Goal: Check status: Check status

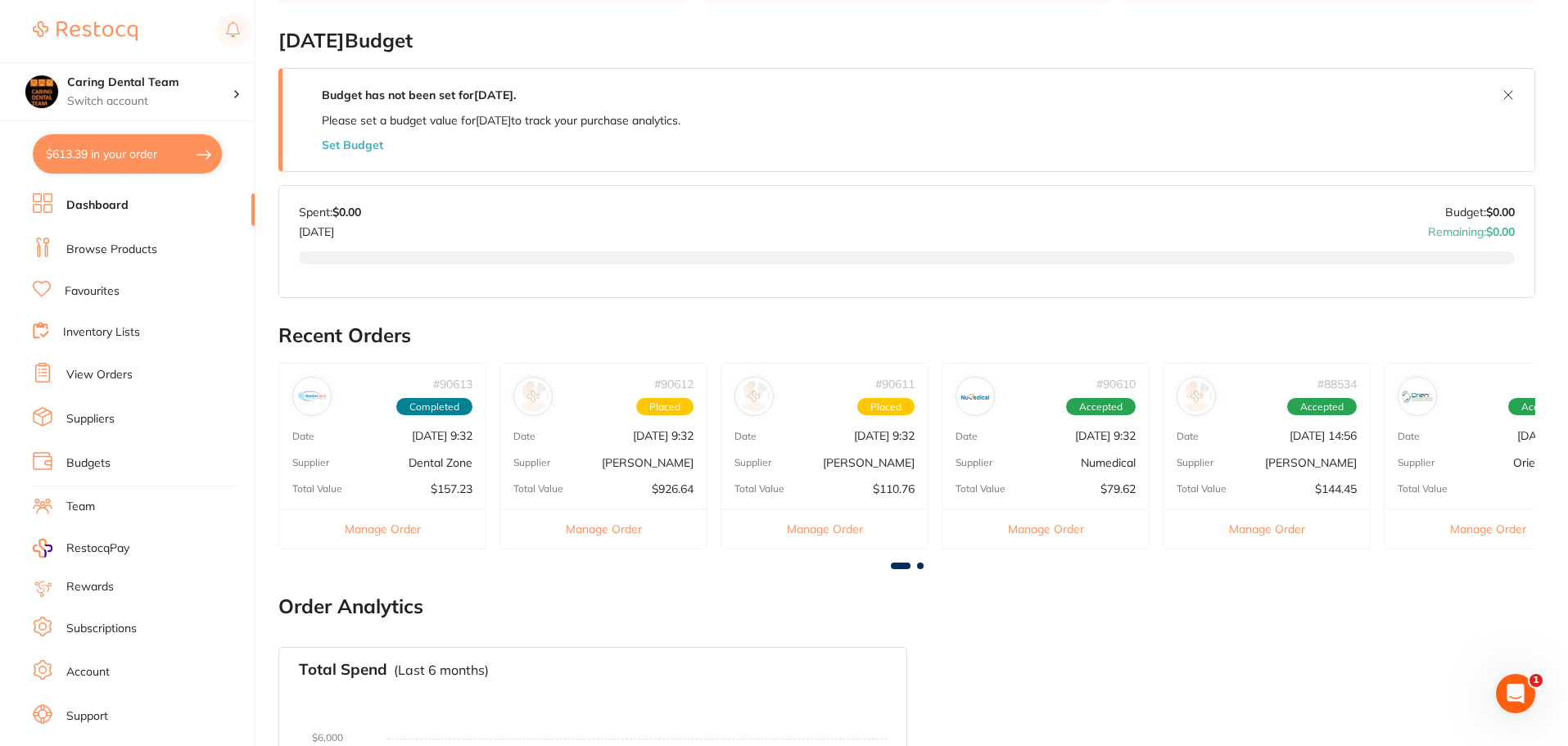
click at [161, 243] on li "Browse Products" at bounding box center [144, 249] width 222 height 24
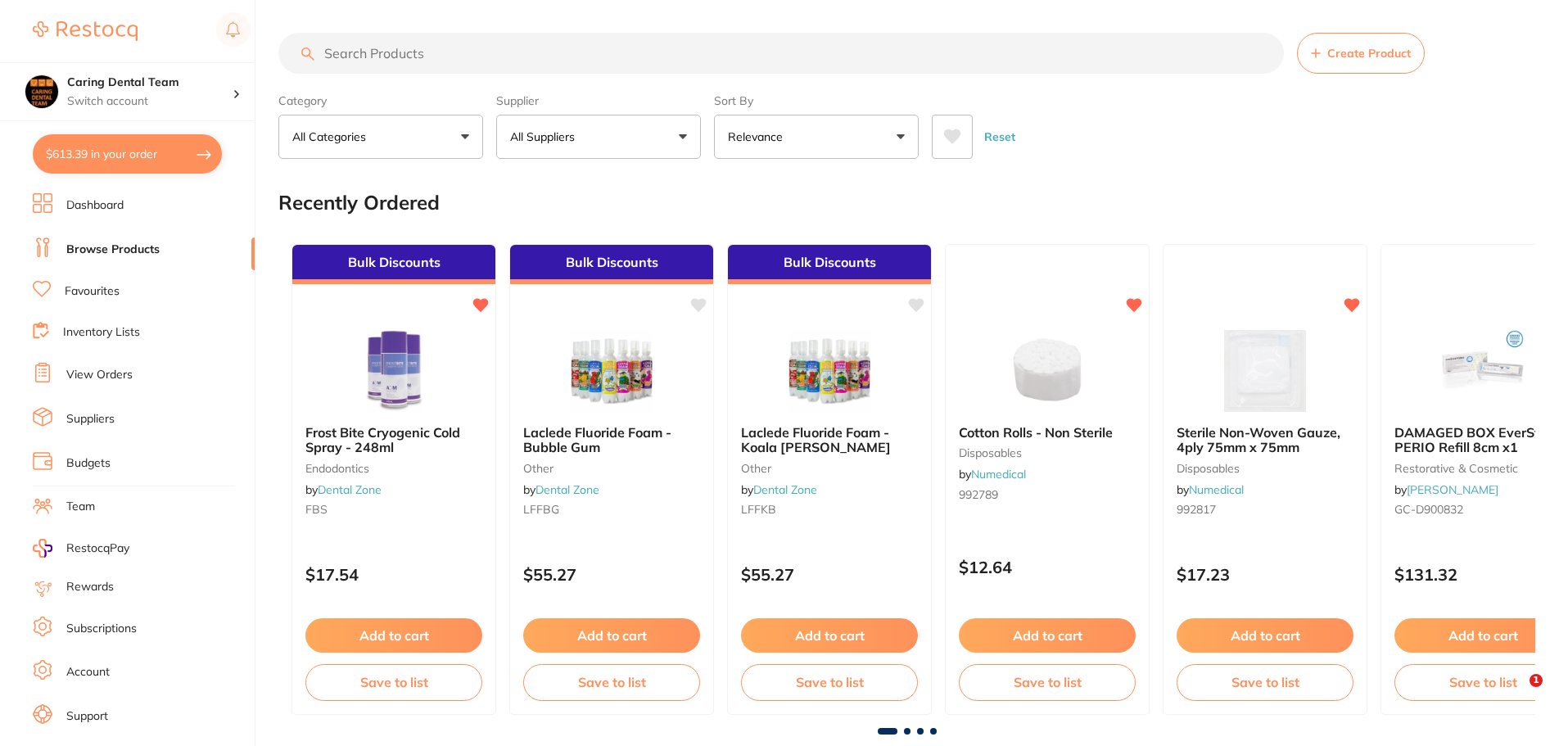
click at [95, 158] on button "$613.39 in your order" at bounding box center [127, 153] width 190 height 39
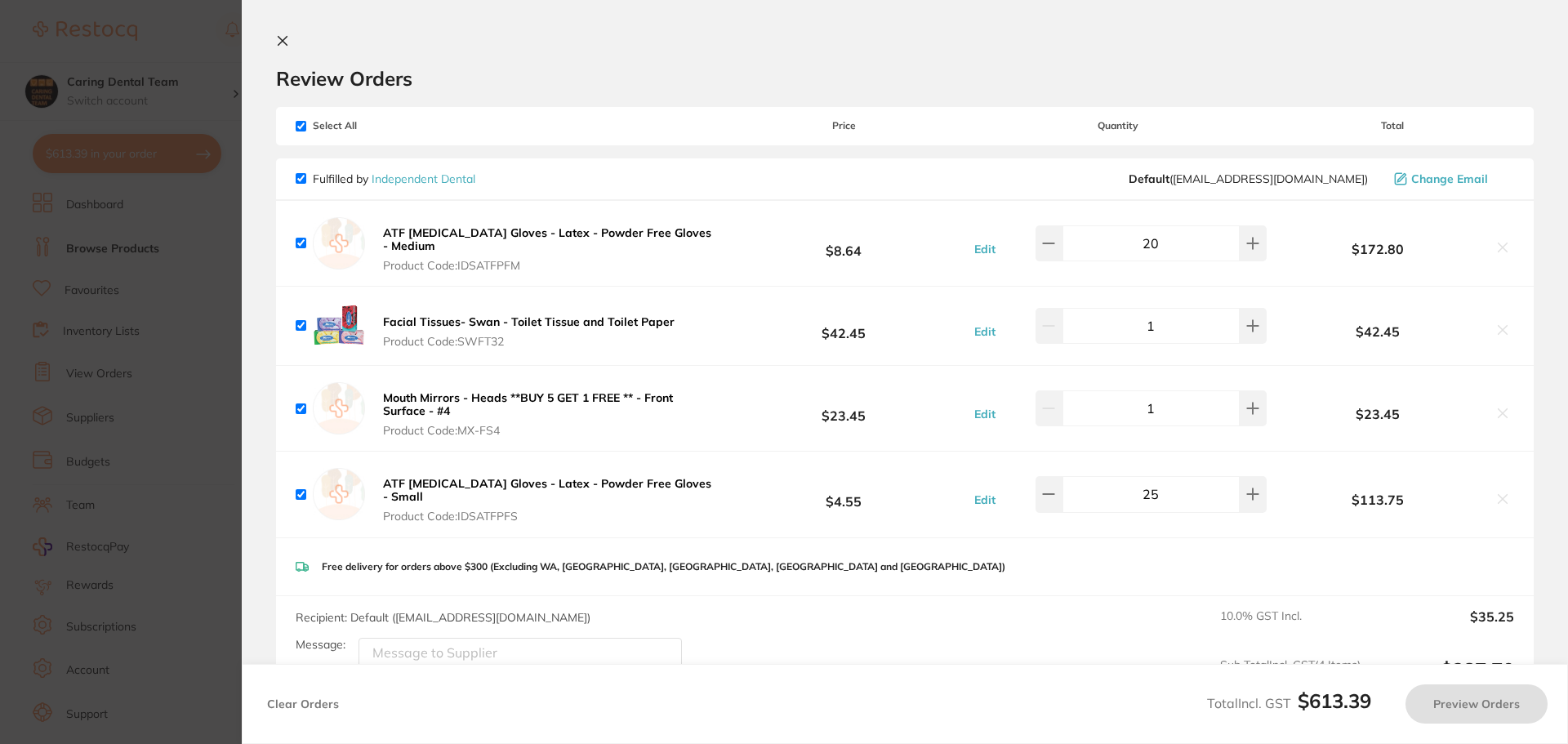
checkbox input "true"
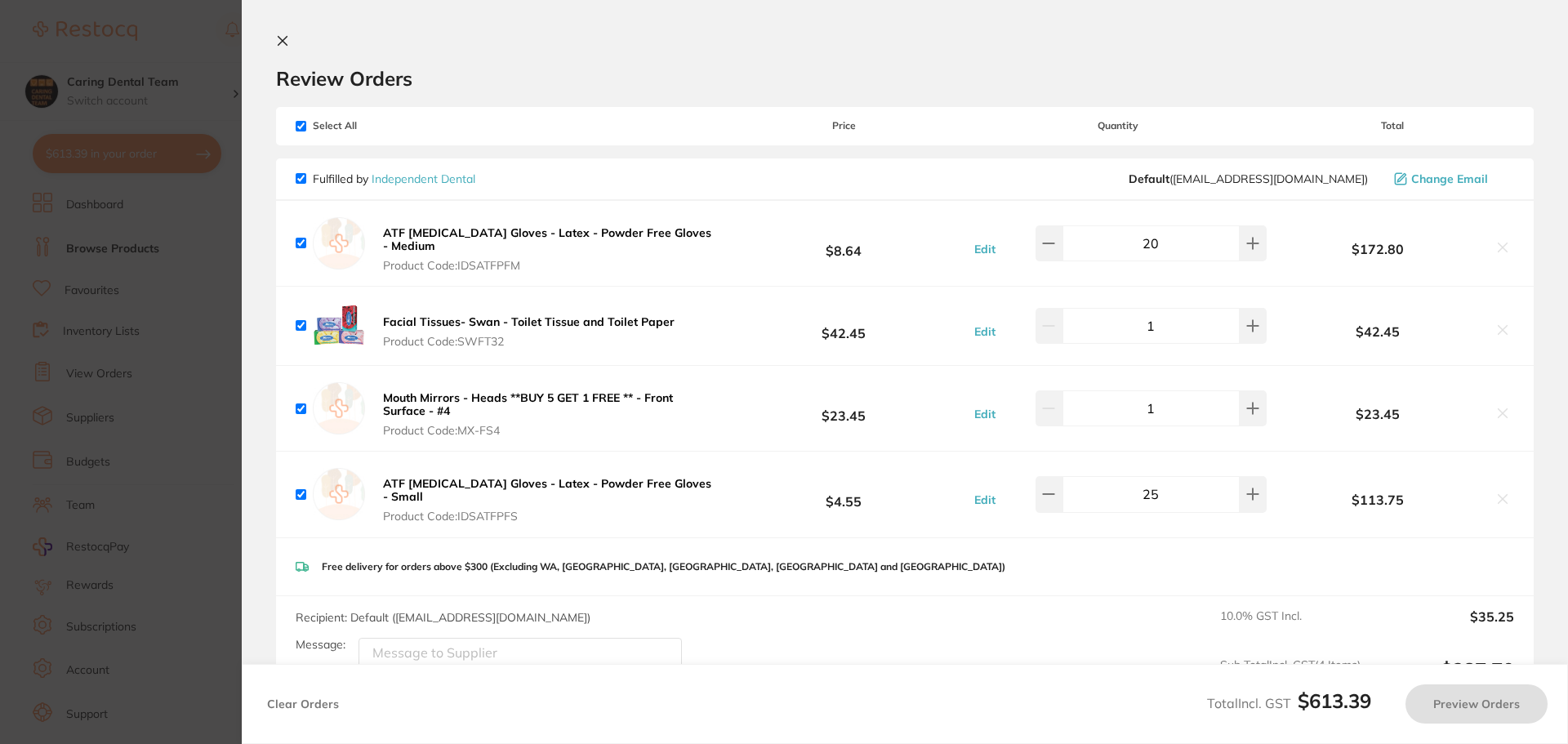
checkbox input "true"
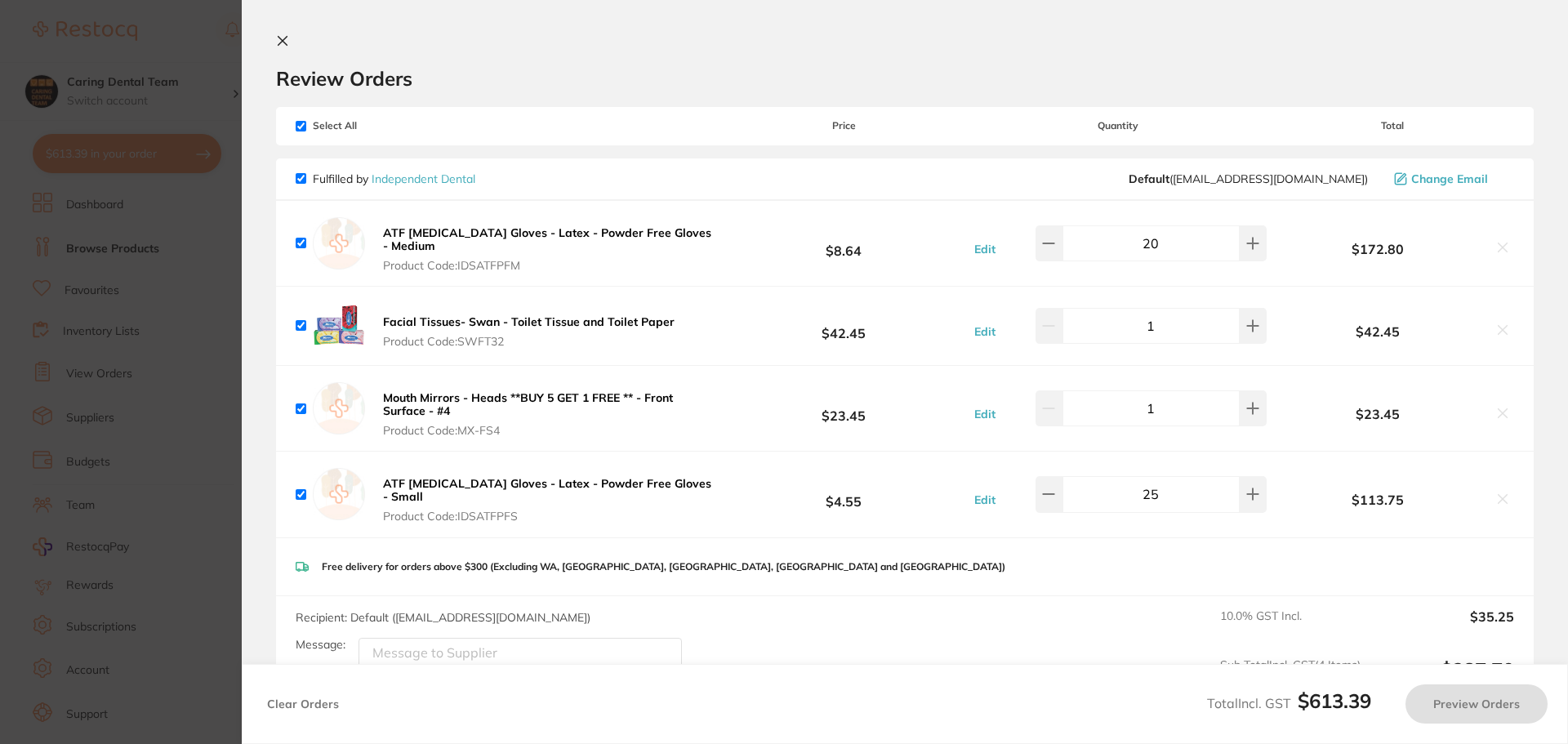
checkbox input "true"
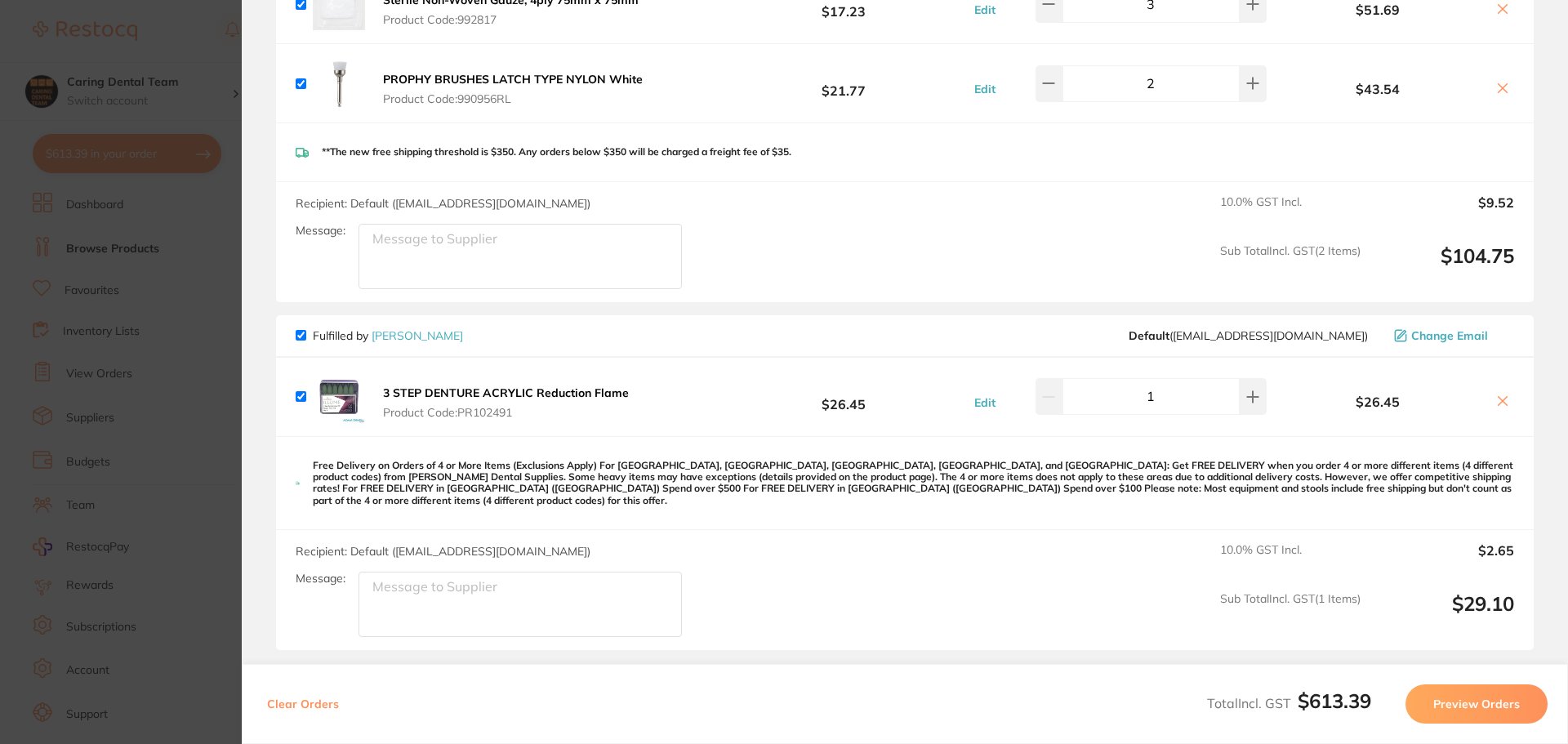
scroll to position [1296, 0]
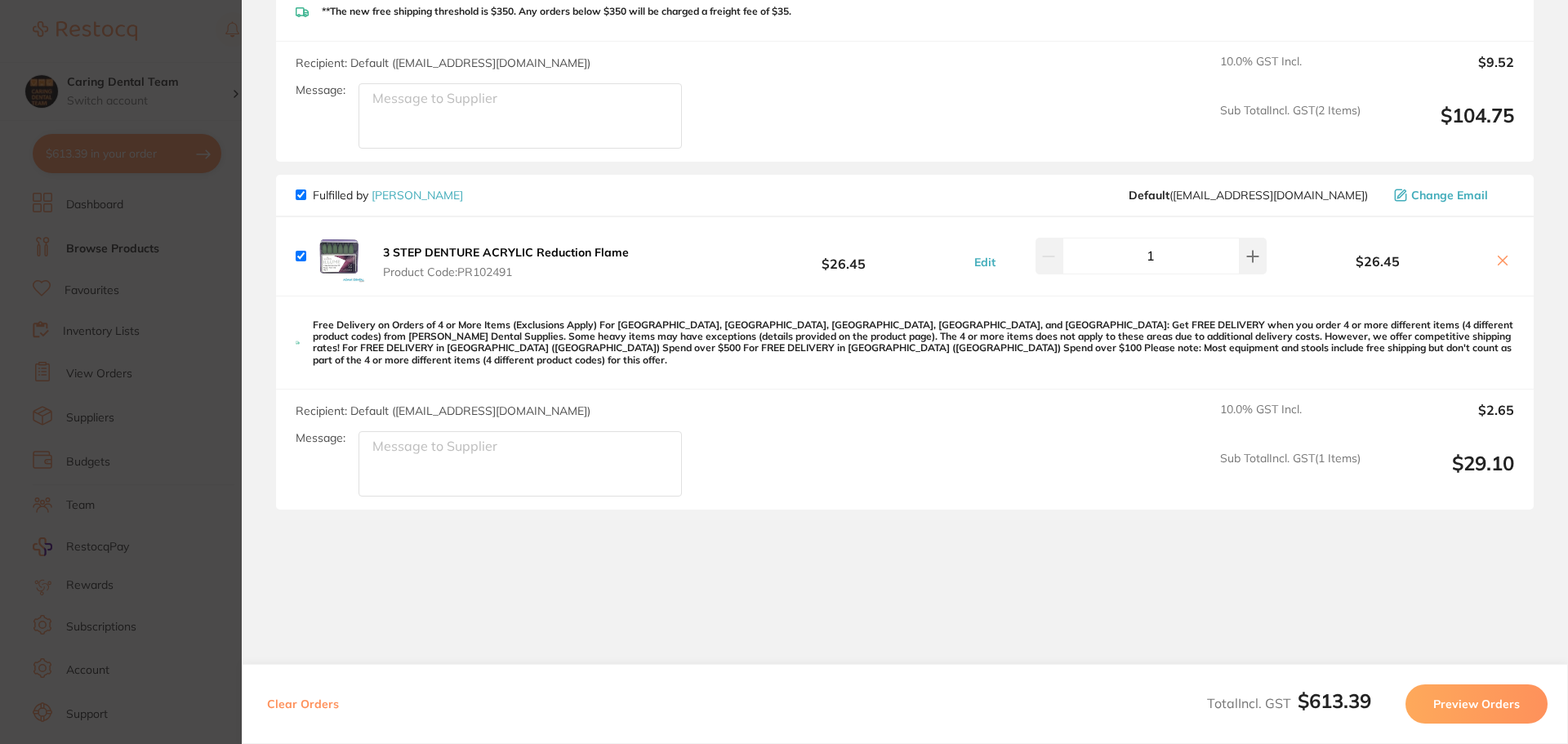
click at [184, 392] on section "Update RRP Set your pre negotiated price for this item. Item Agreed RRP (excl. …" at bounding box center [784, 372] width 1568 height 744
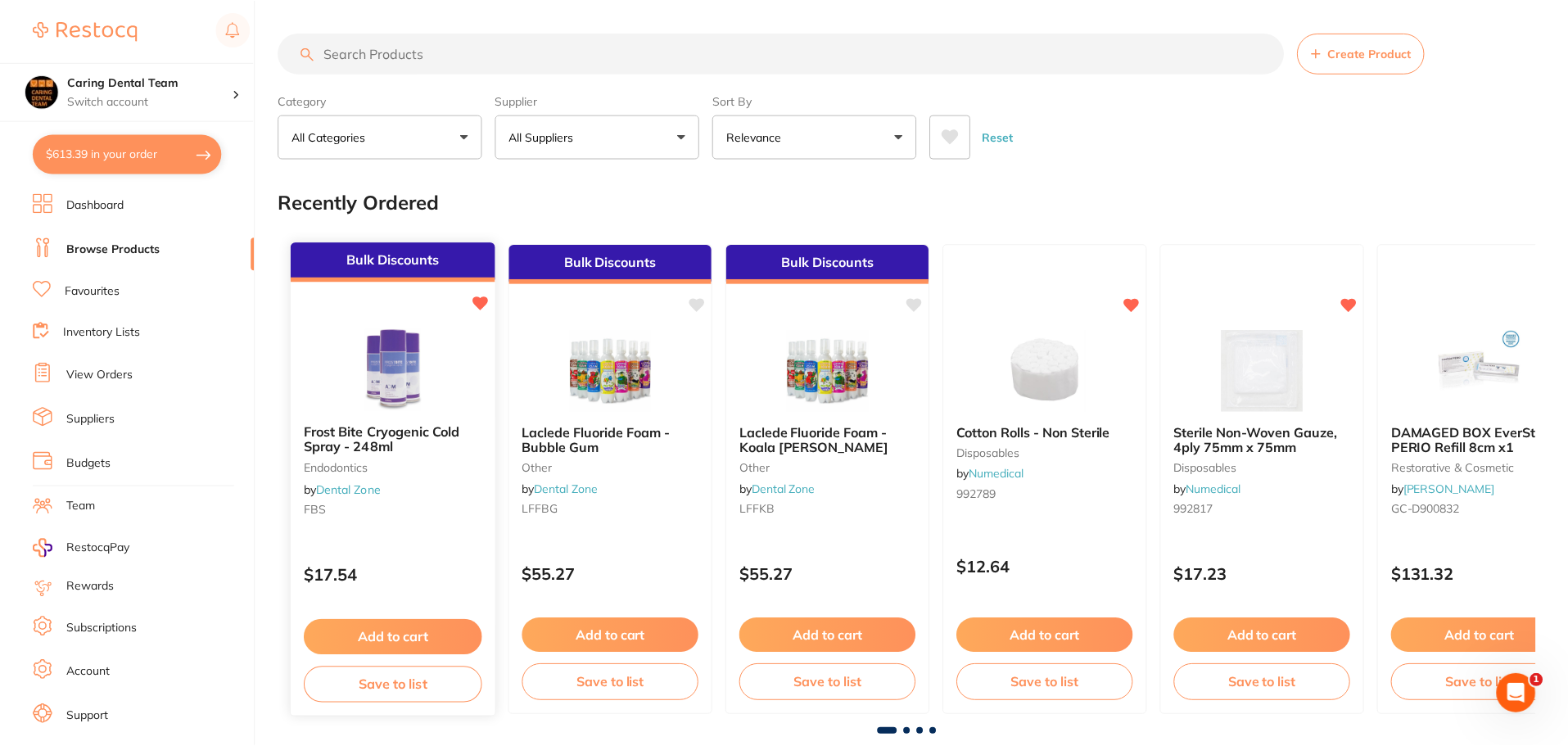
scroll to position [246, 0]
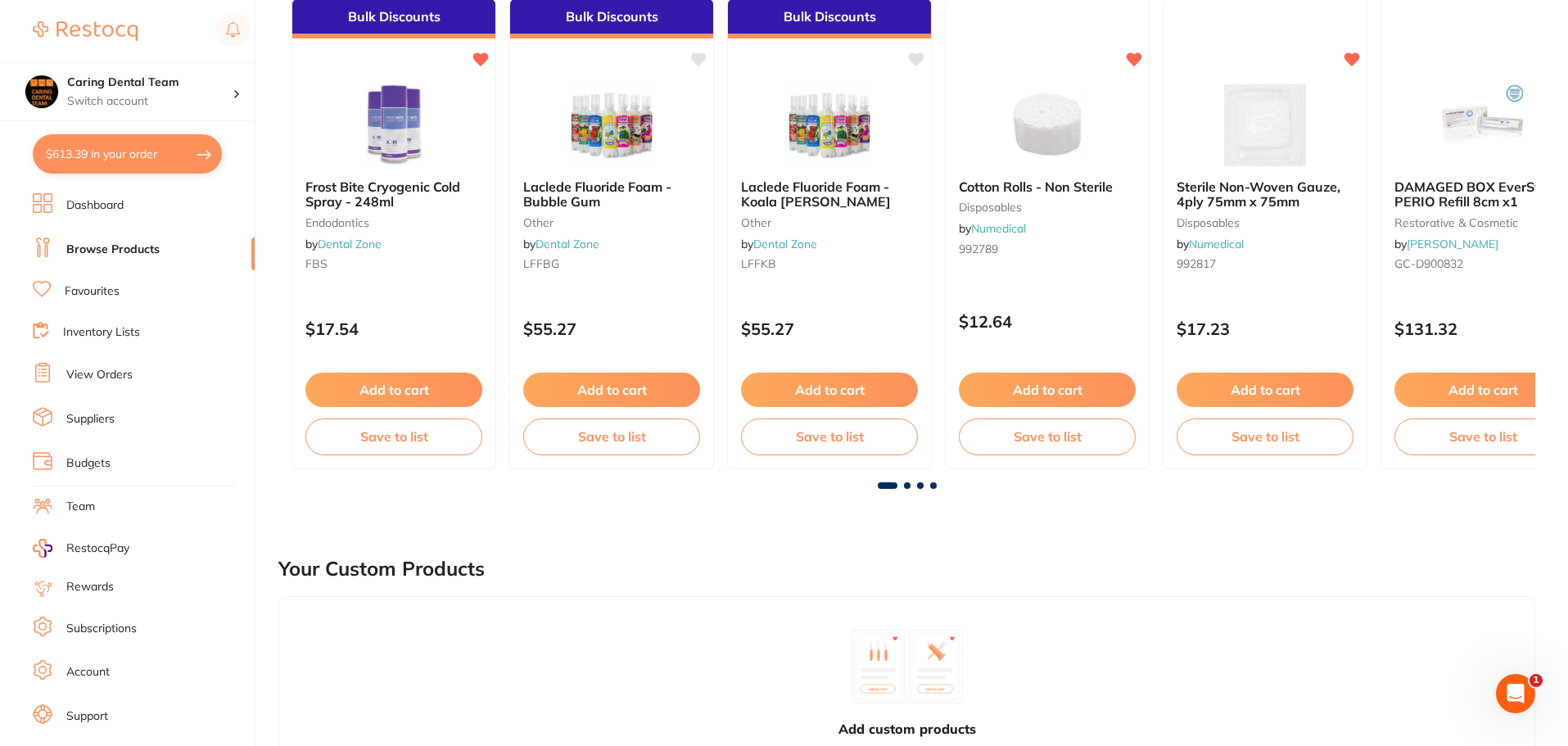
click at [94, 370] on link "View Orders" at bounding box center [100, 375] width 67 height 16
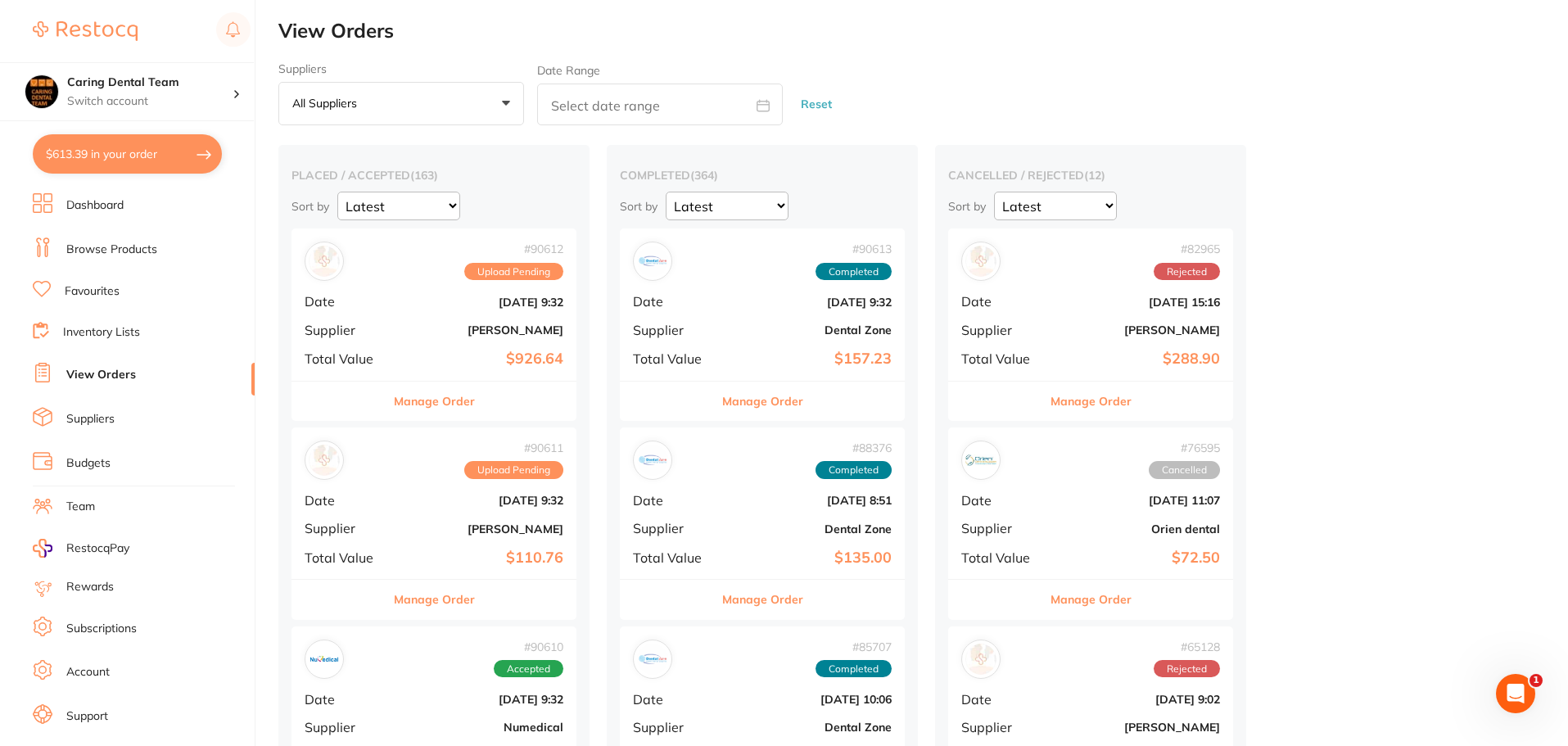
click at [481, 407] on div "Manage Order" at bounding box center [434, 401] width 285 height 40
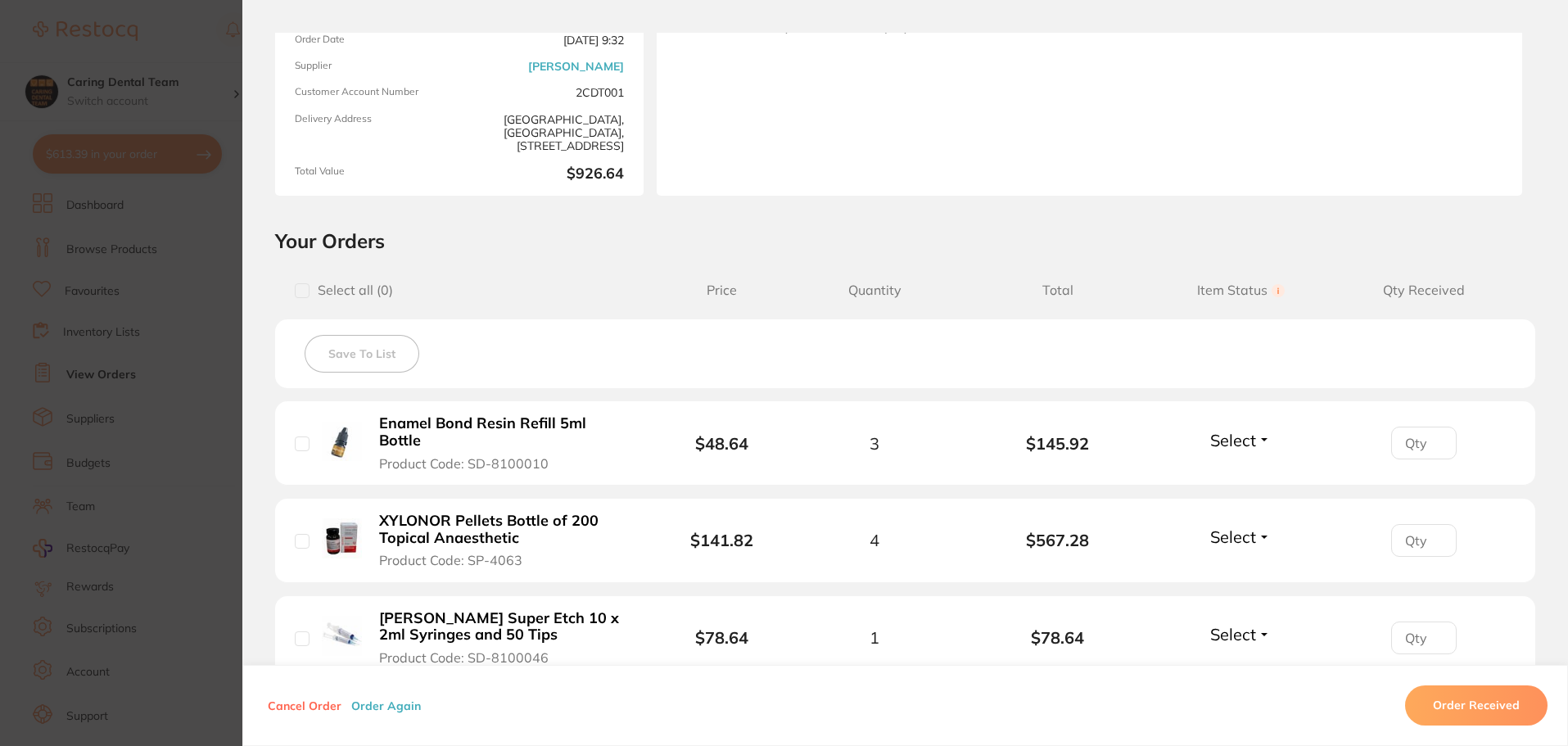
scroll to position [328, 0]
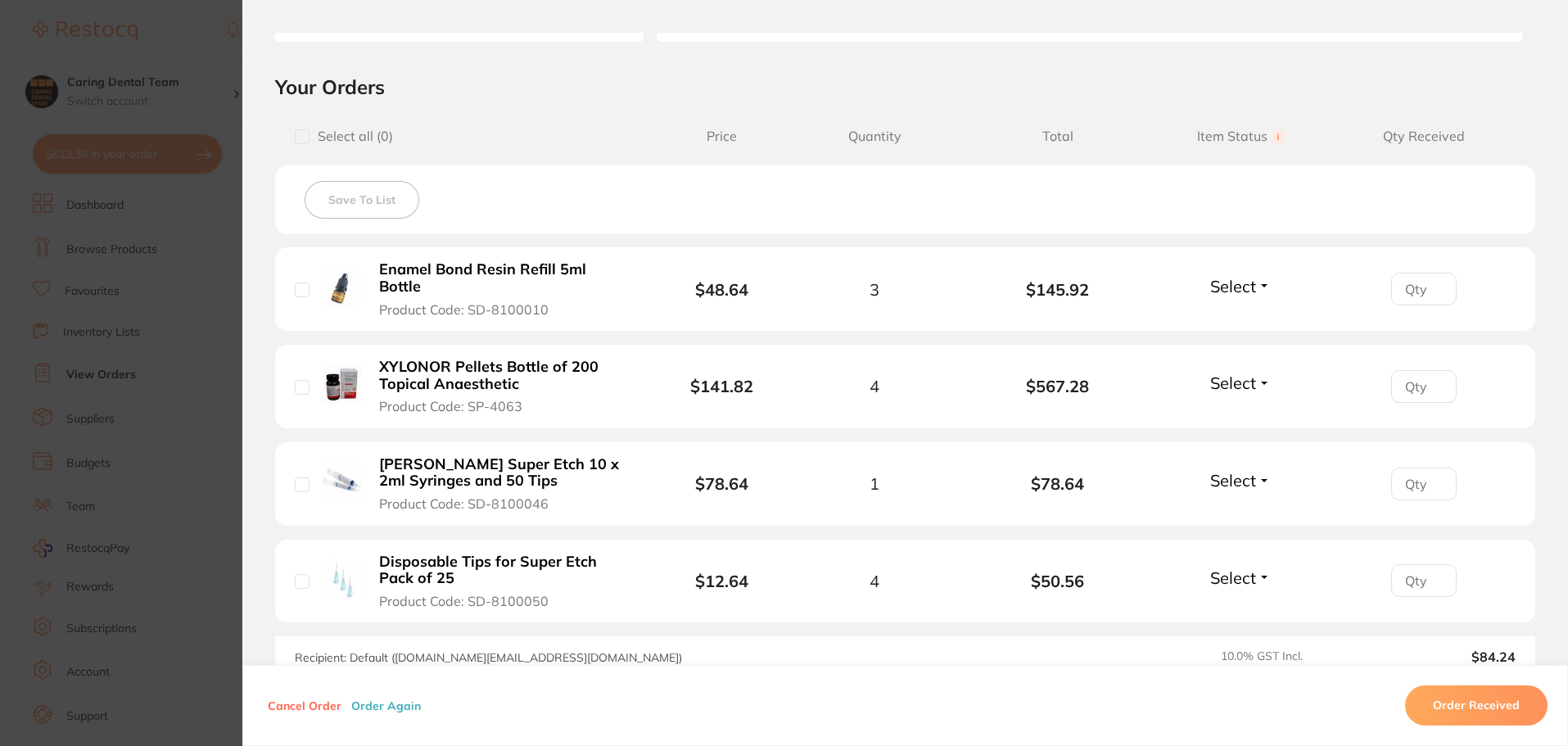
click at [203, 297] on section "Order ID: Restocq- 90612 Order Information Upload Pending Order Date [DATE] 9:3…" at bounding box center [784, 373] width 1568 height 746
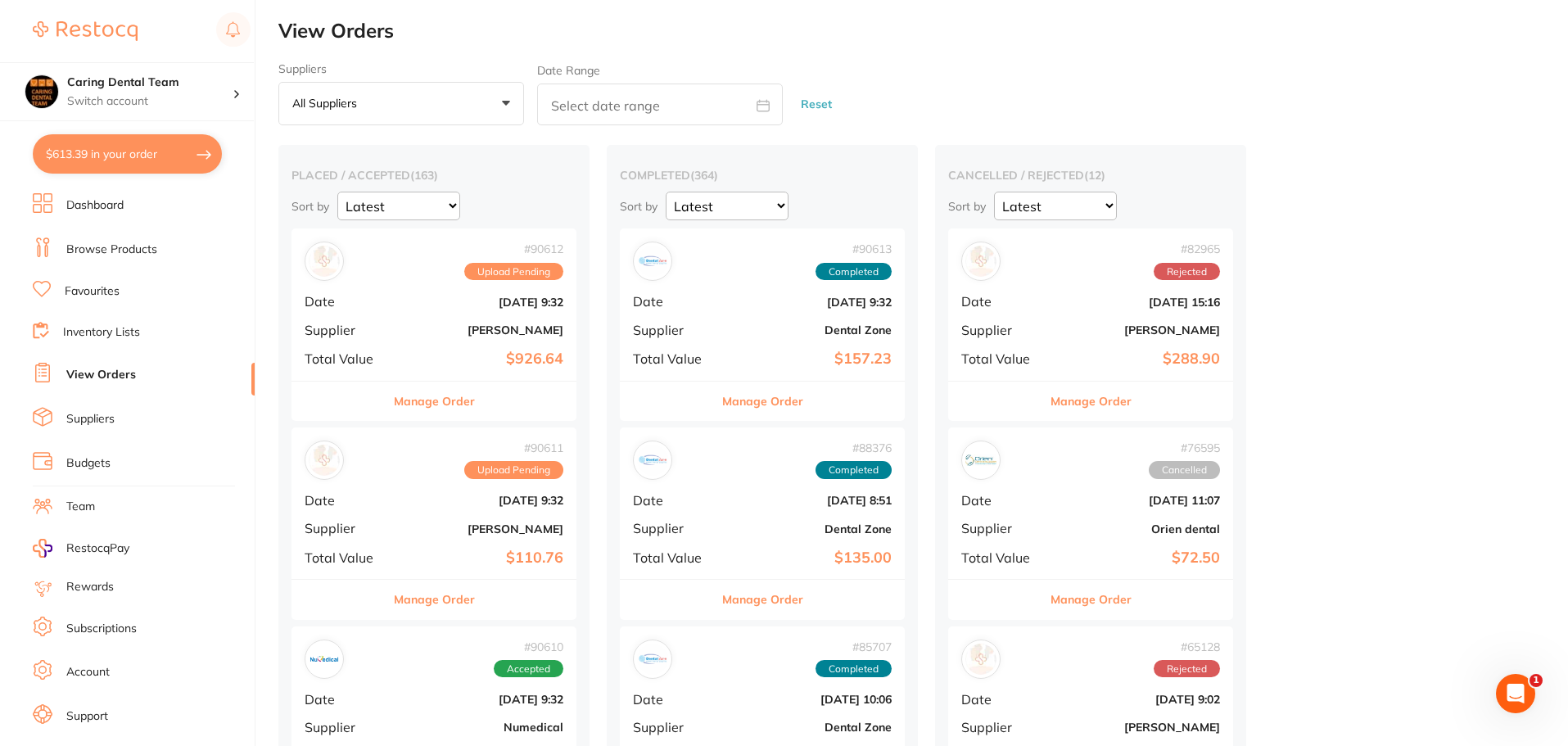
click at [479, 399] on div "Manage Order" at bounding box center [434, 401] width 285 height 40
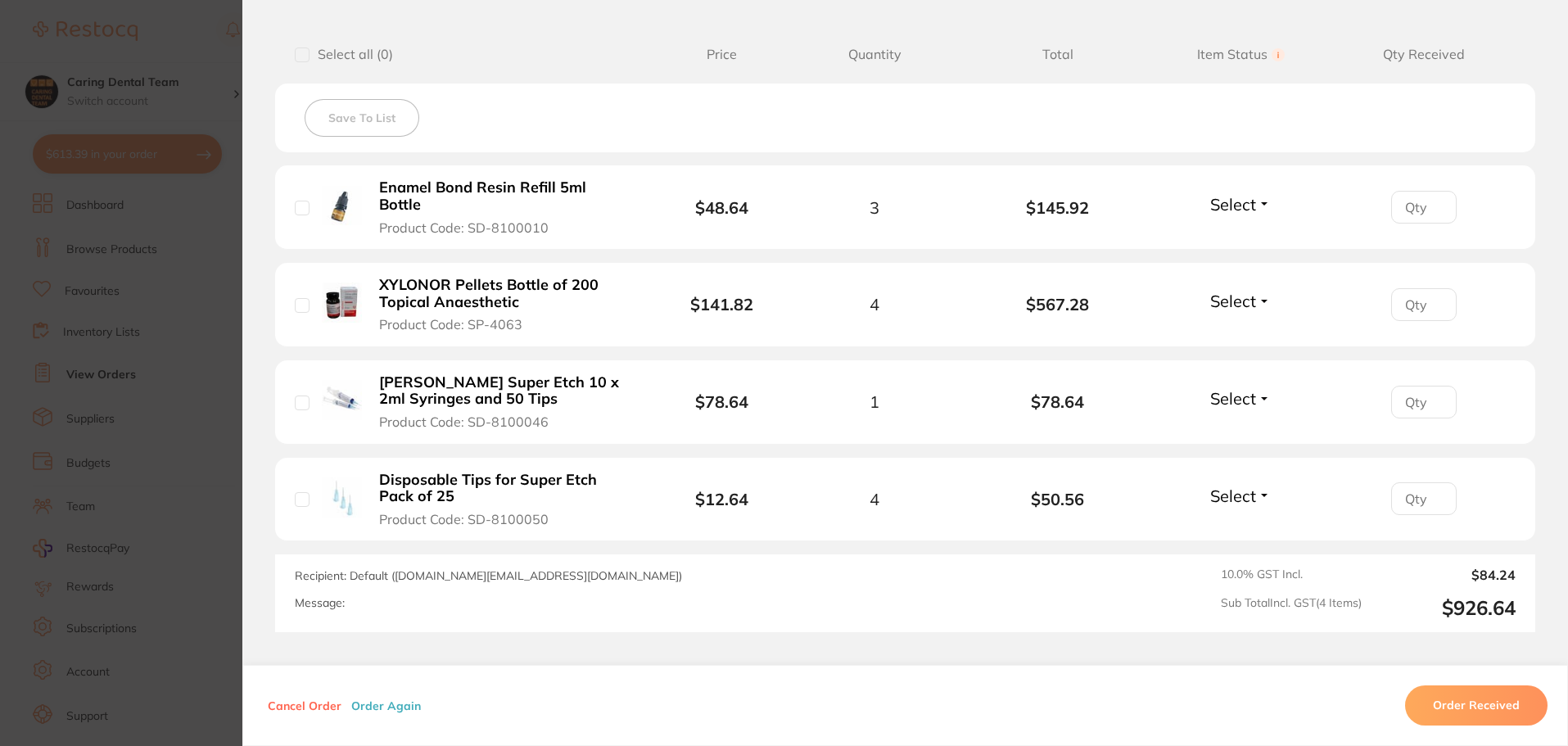
click at [191, 410] on section "Order ID: Restocq- 90612 Order Information Upload Pending Order Date [DATE] 9:3…" at bounding box center [784, 373] width 1568 height 746
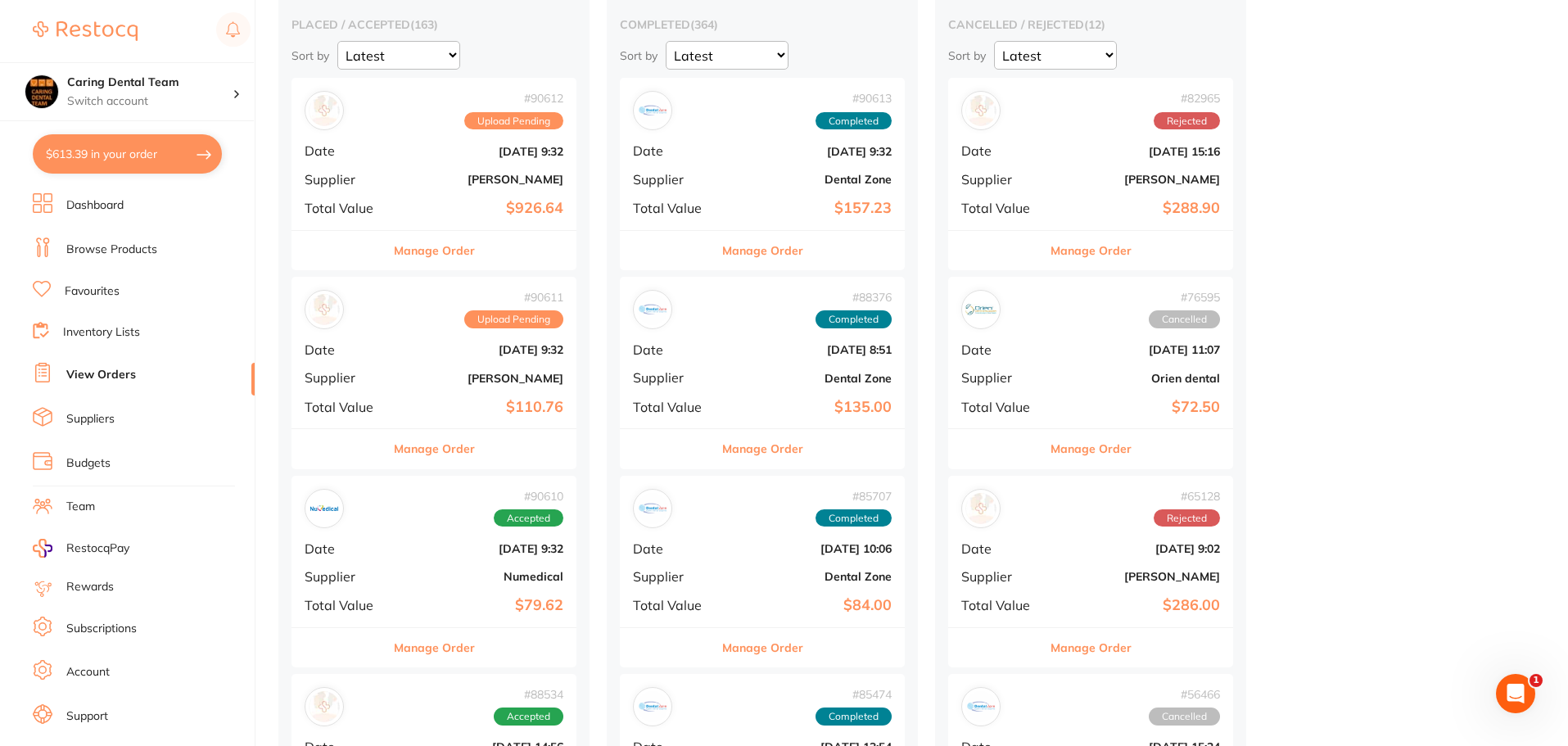
scroll to position [246, 0]
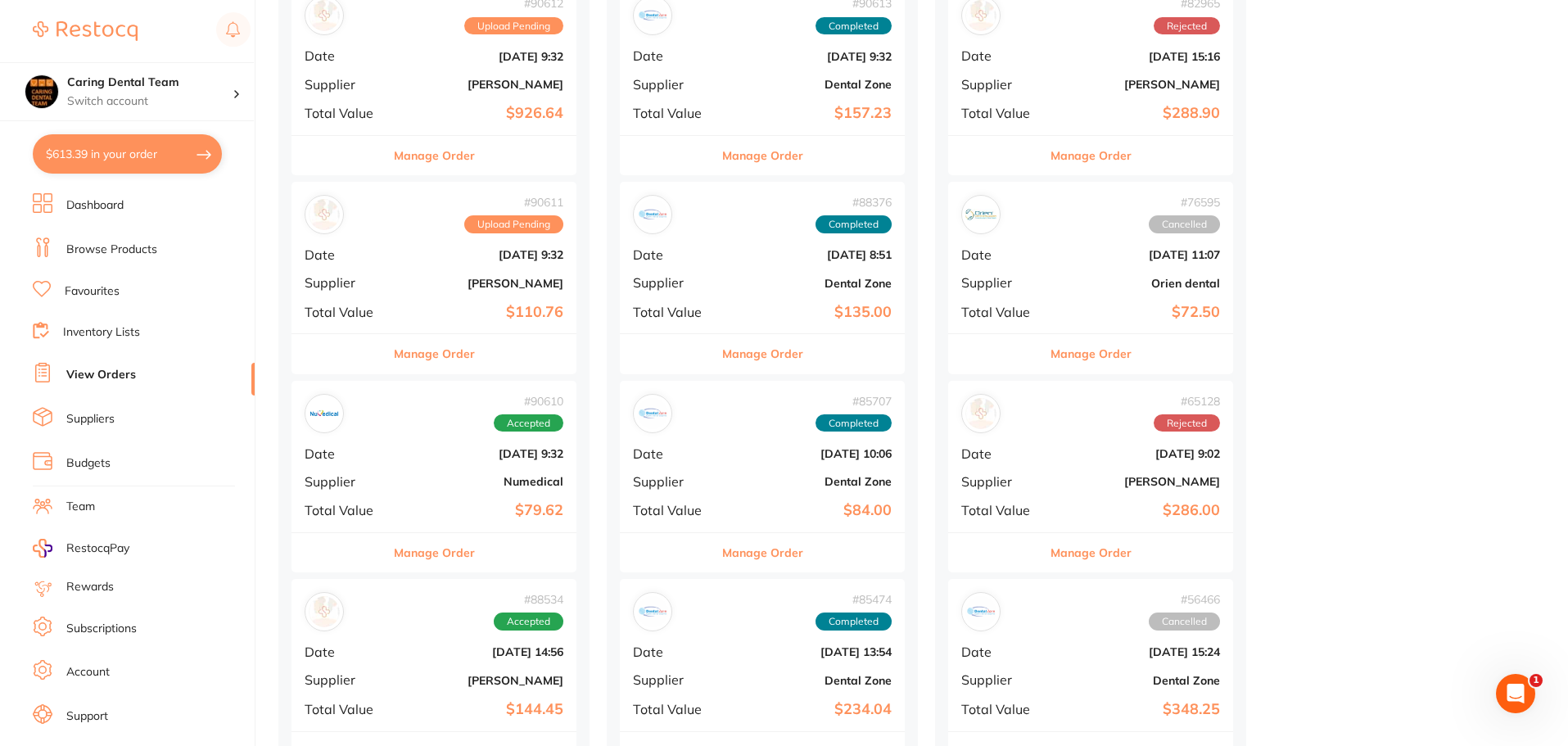
click at [474, 362] on div "Manage Order" at bounding box center [434, 353] width 285 height 40
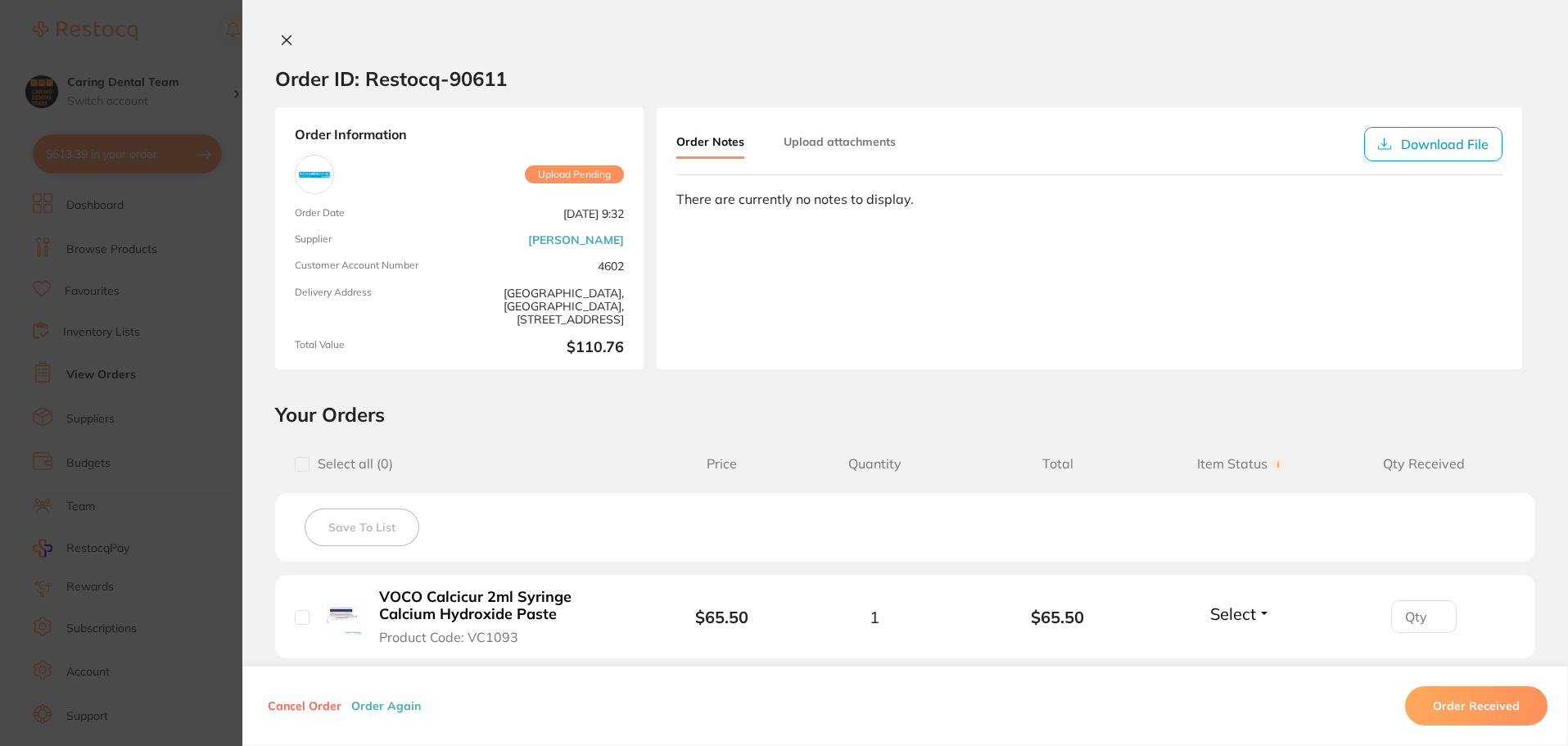
click at [188, 388] on section "Order ID: Restocq- 90611 Order Information Upload Pending Order Date [DATE] 9:3…" at bounding box center [784, 373] width 1568 height 746
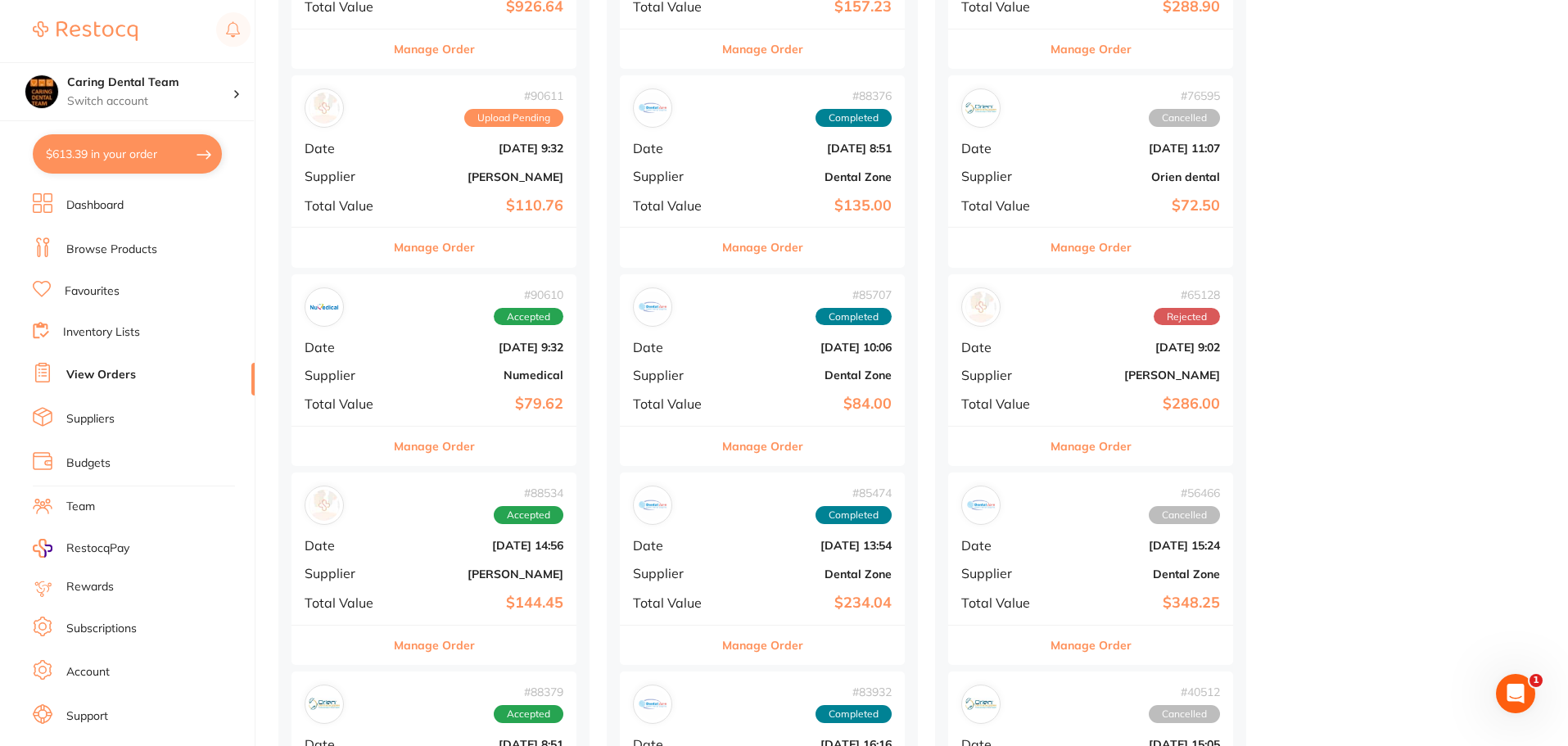
scroll to position [492, 0]
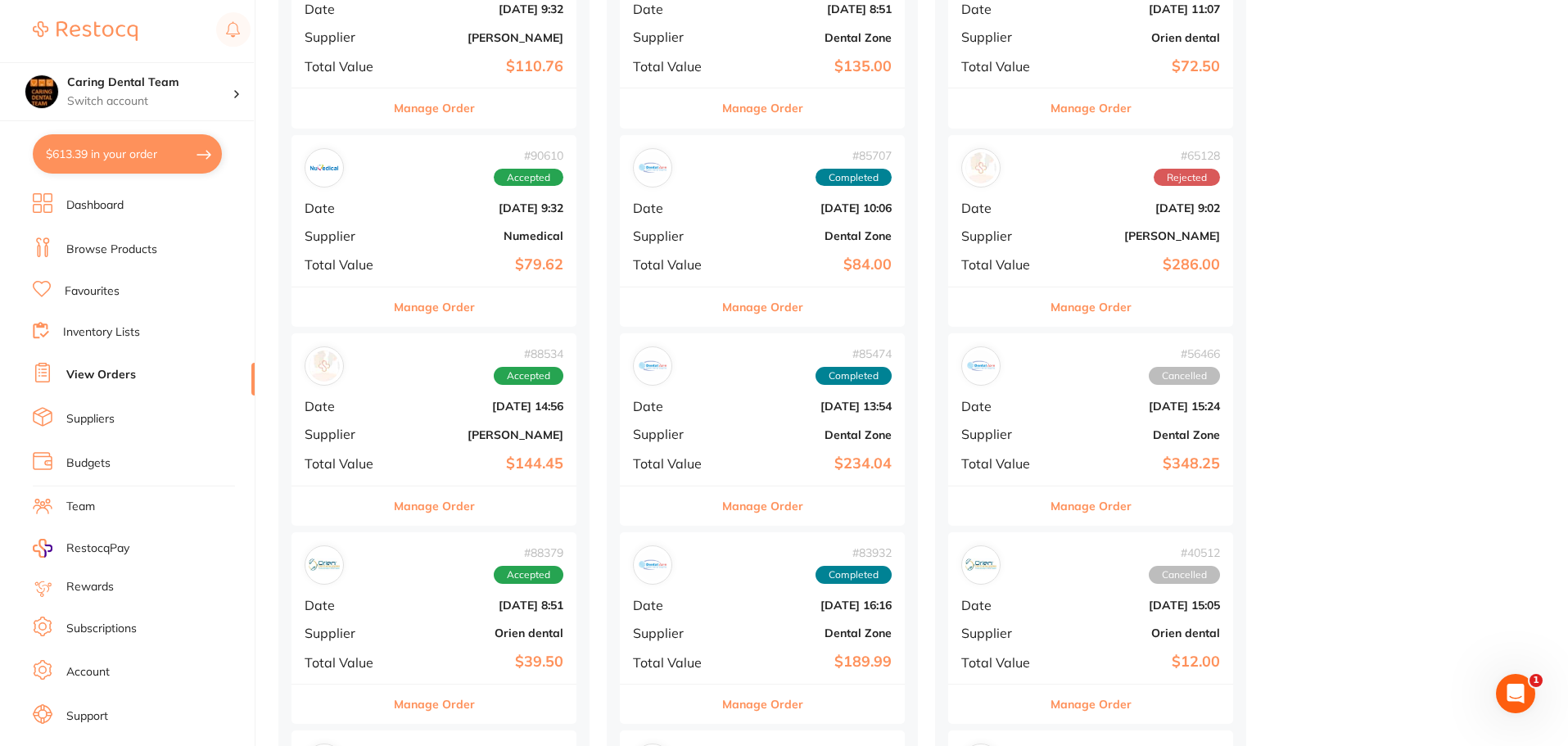
click at [492, 313] on div "Manage Order" at bounding box center [434, 306] width 285 height 40
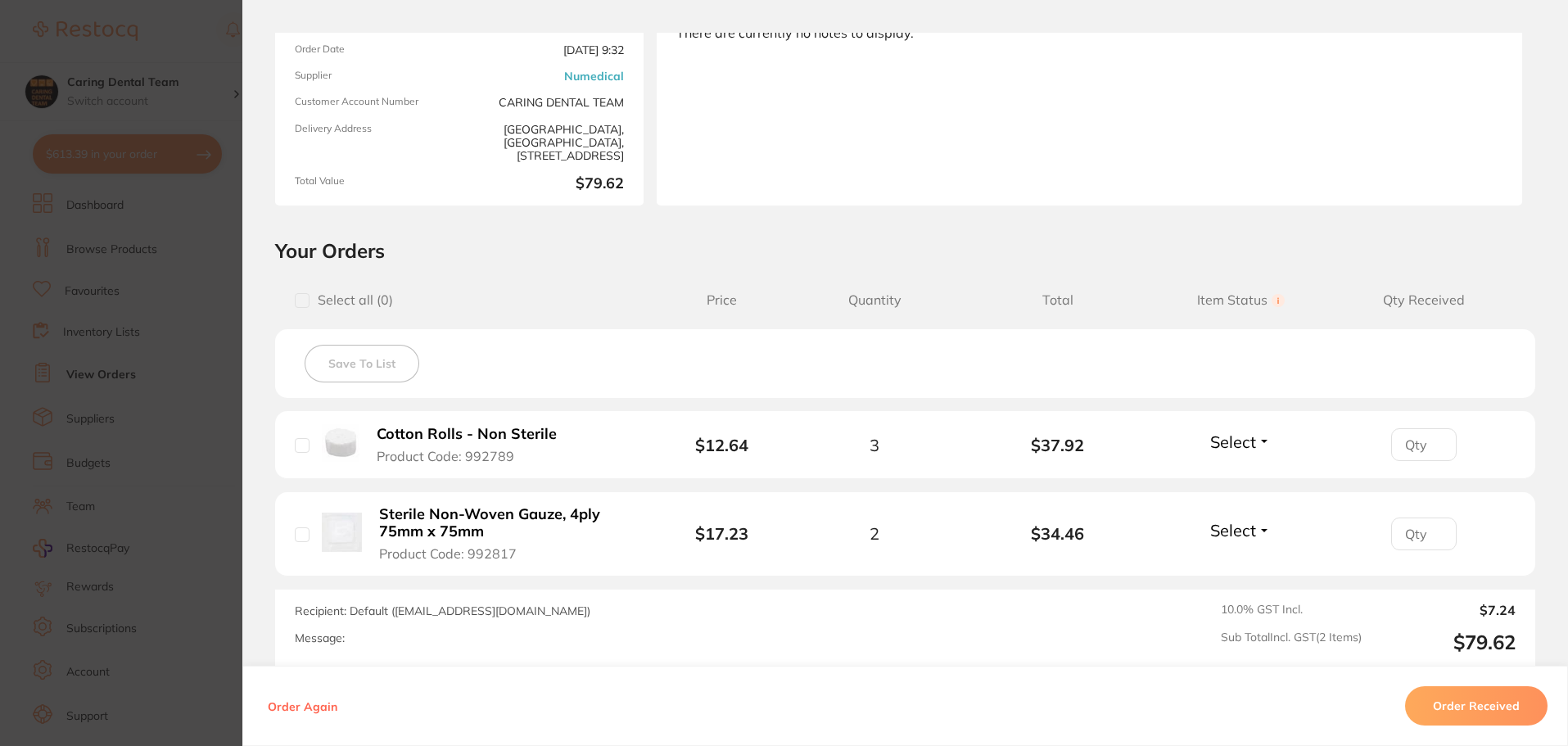
click at [136, 383] on section "Order ID: Restocq- 90610 Order Information Accepted Order Order Date [DATE] 9:3…" at bounding box center [784, 373] width 1568 height 746
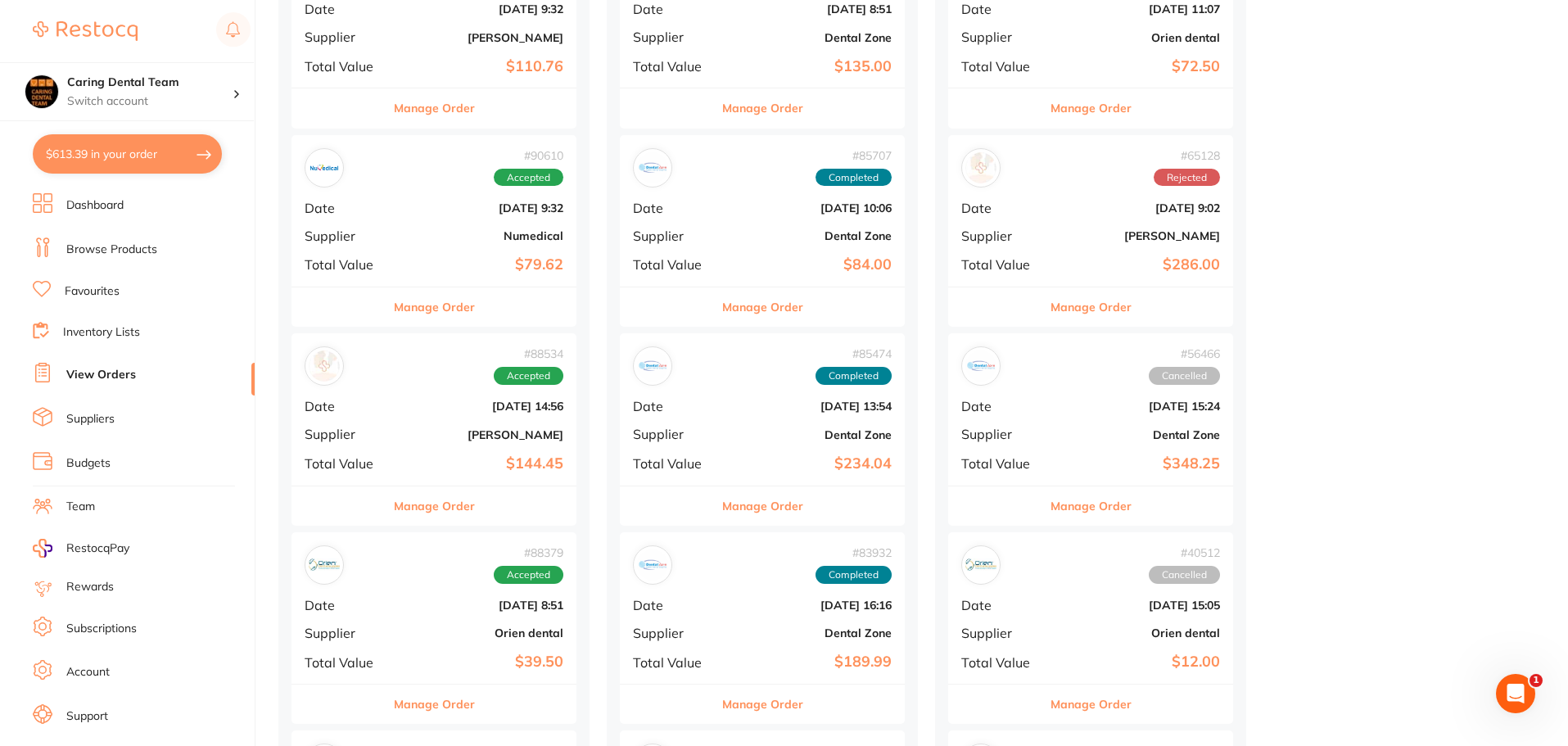
click at [367, 511] on div "Manage Order" at bounding box center [434, 505] width 285 height 40
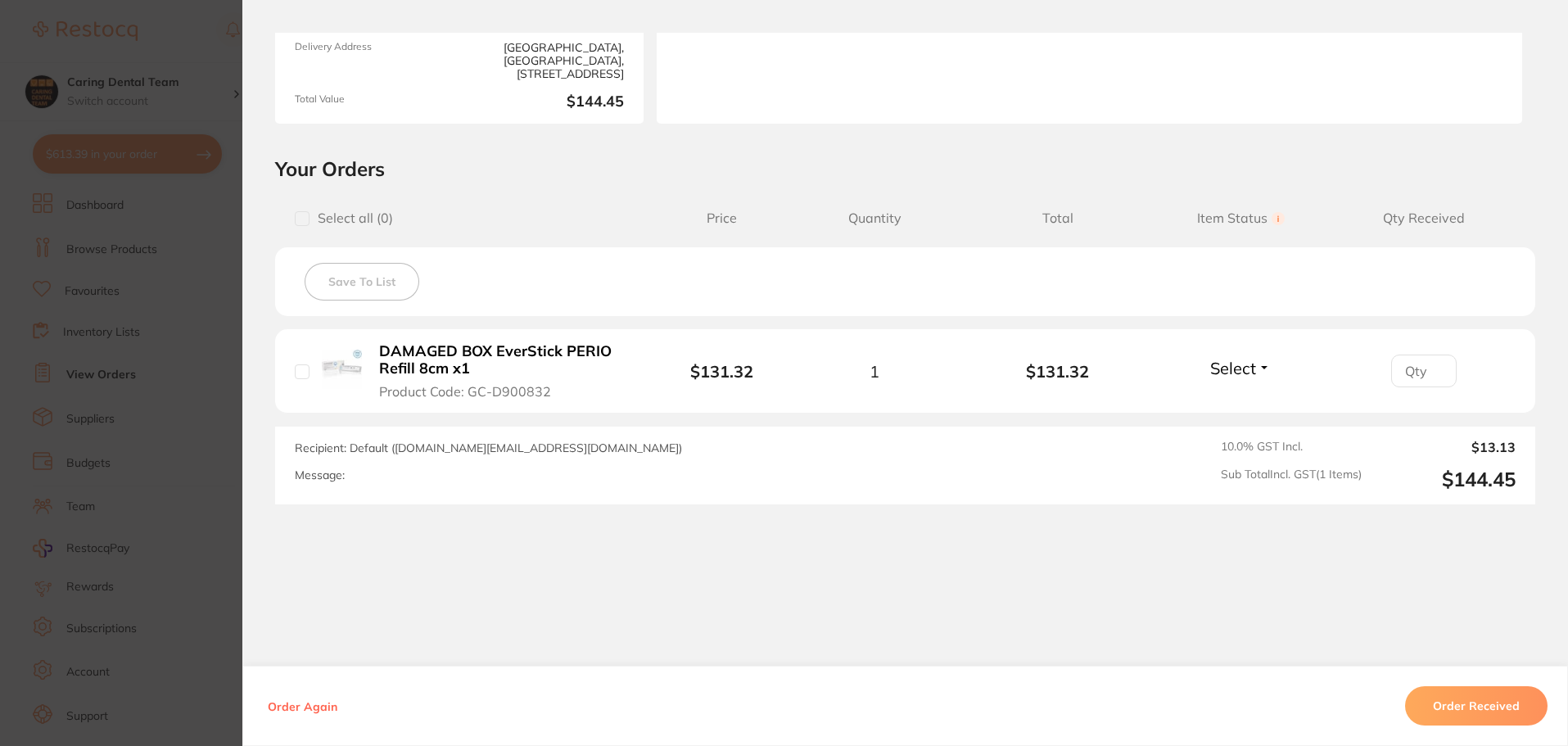
click at [177, 442] on section "Order ID: Restocq- 88534 Order Information Accepted Order Date [DATE] 14:56 Sup…" at bounding box center [784, 373] width 1568 height 746
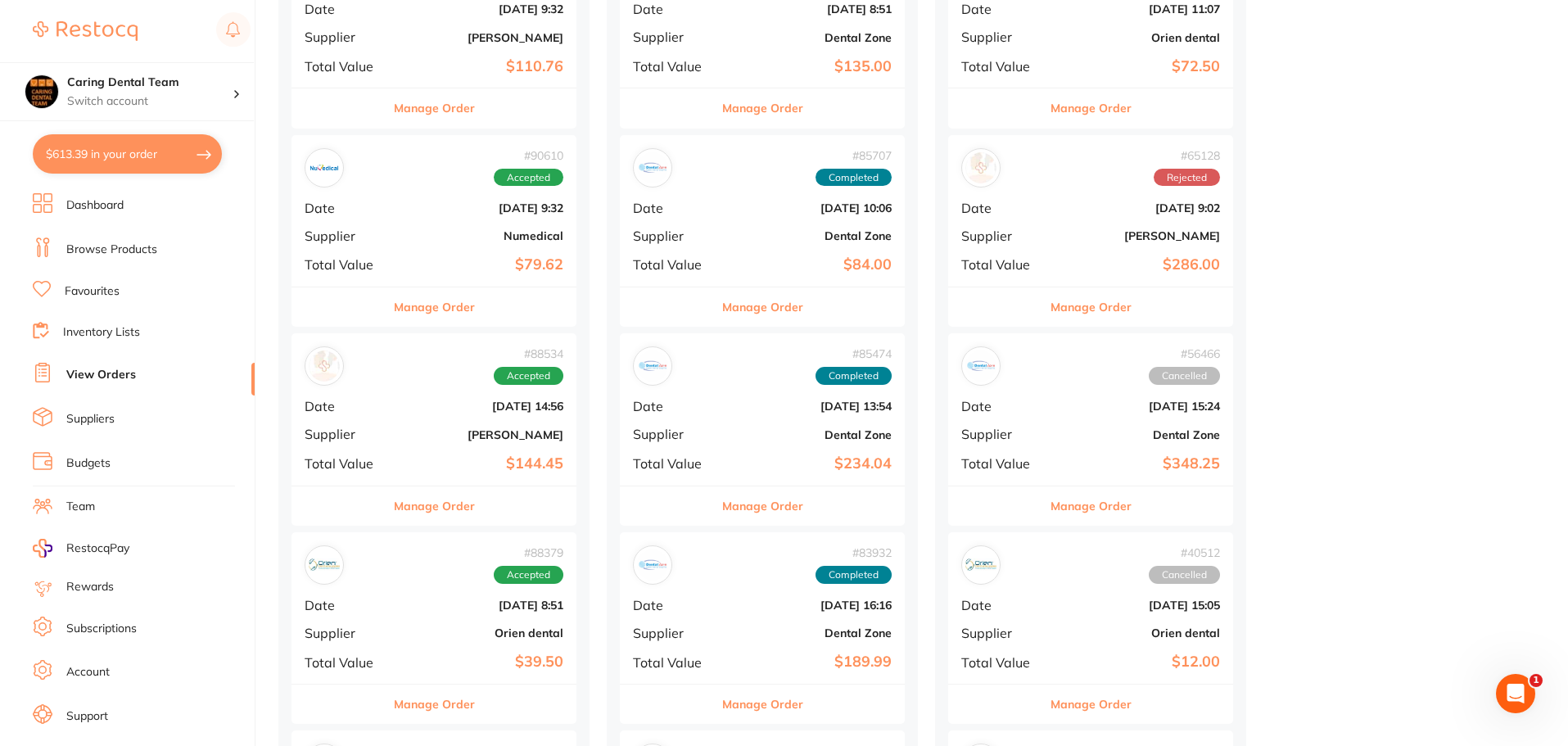
click at [516, 306] on div "Manage Order" at bounding box center [434, 306] width 285 height 40
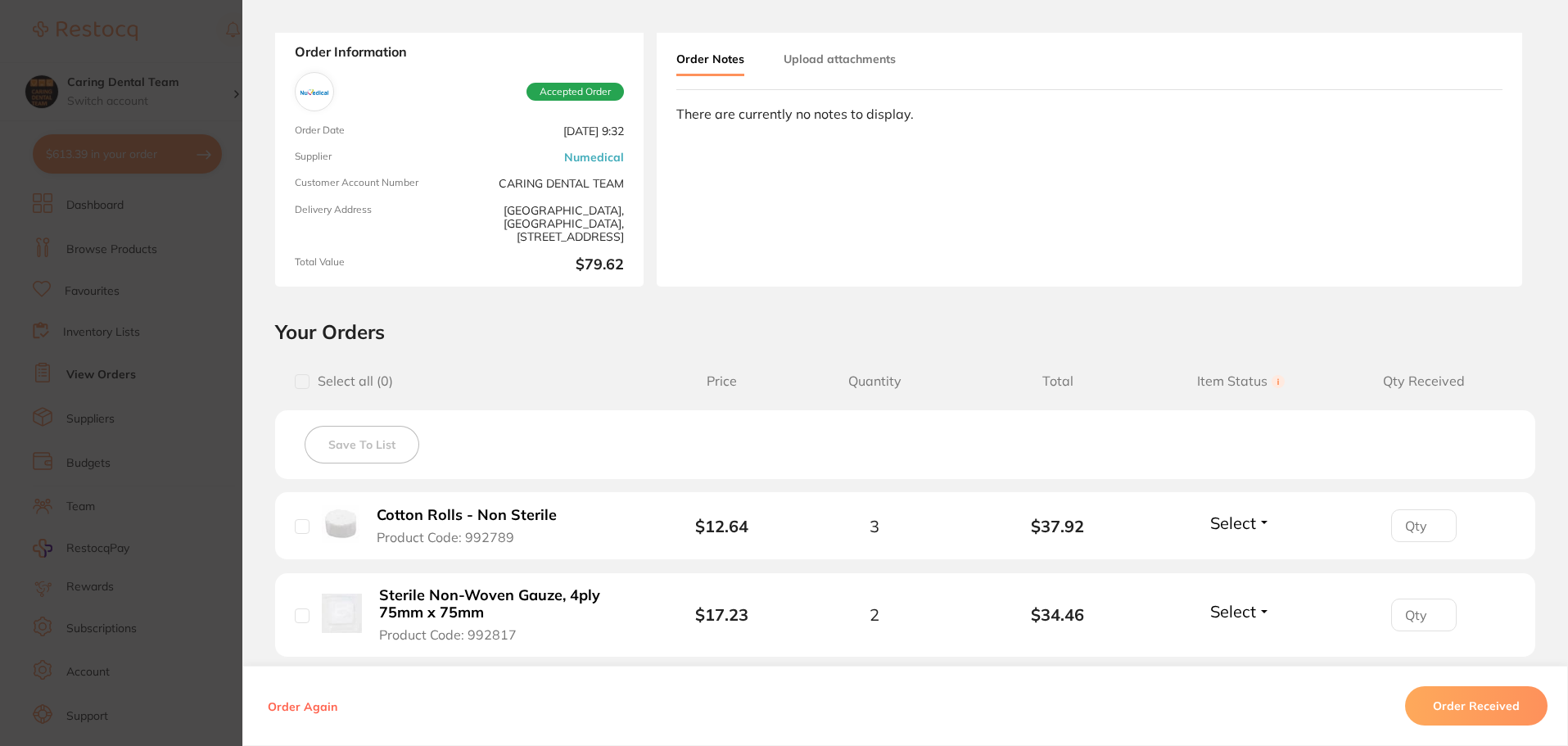
scroll to position [246, 0]
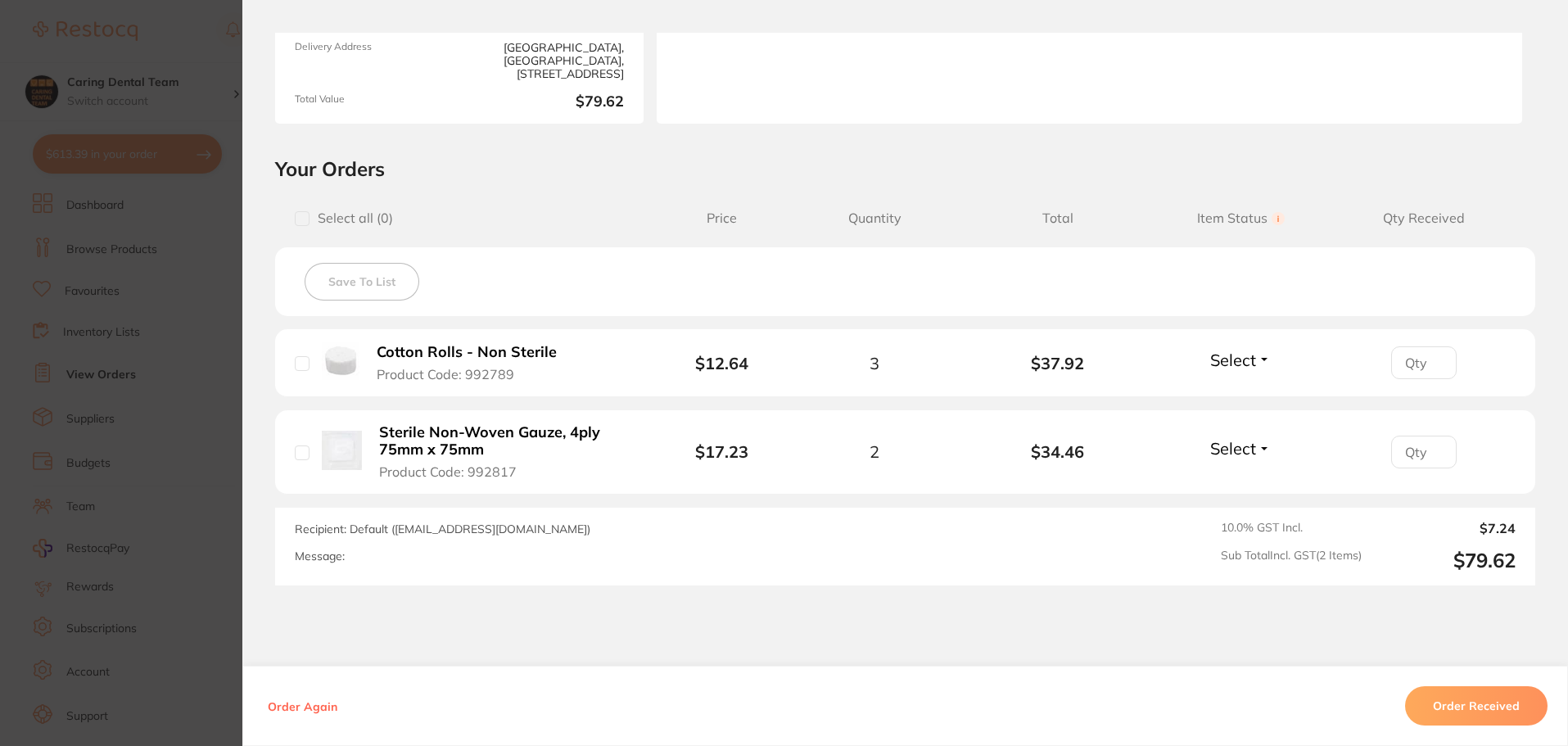
click at [154, 456] on section "Order ID: Restocq- 90610 Order Information Accepted Order Order Date [DATE] 9:3…" at bounding box center [784, 373] width 1568 height 746
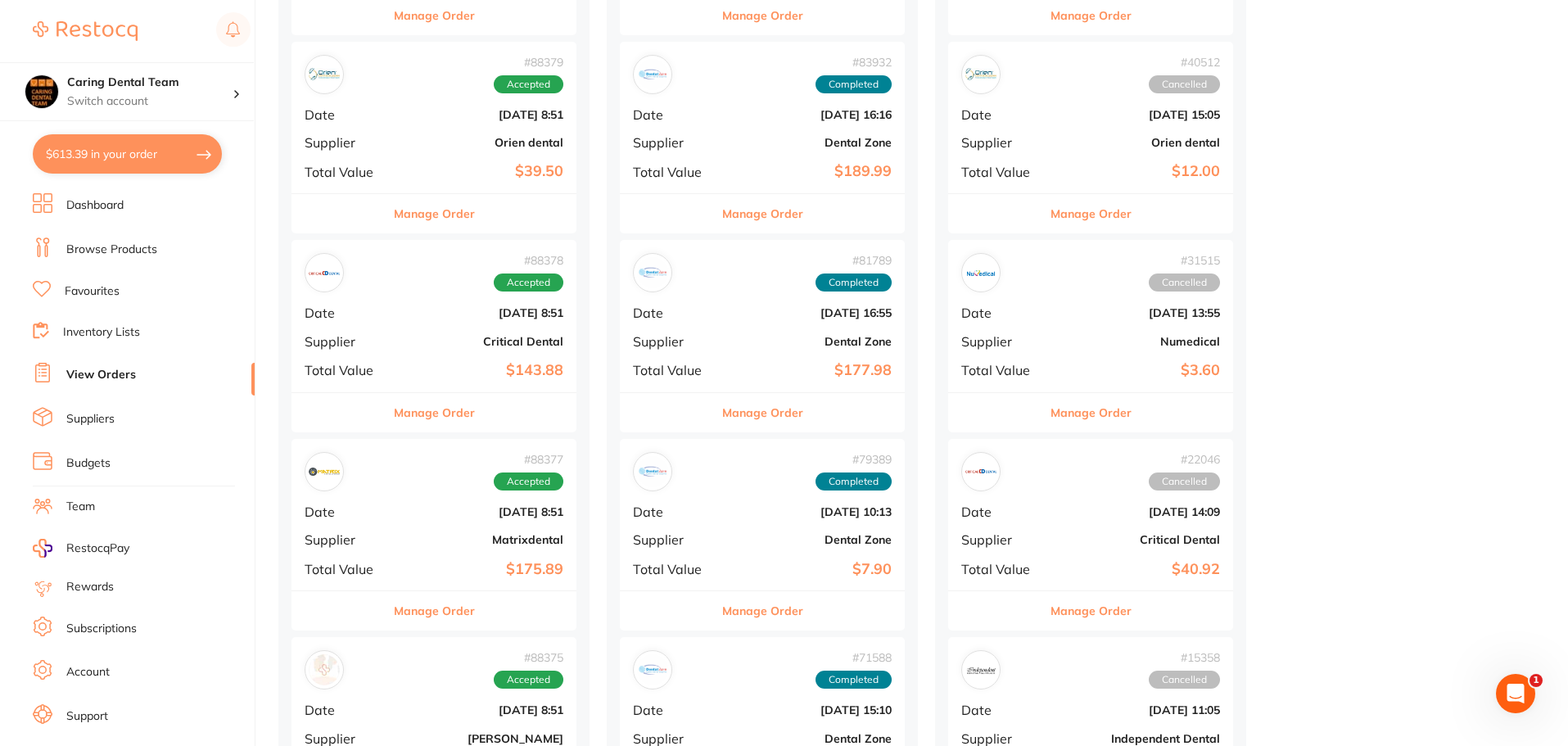
scroll to position [983, 0]
click at [529, 421] on div "Manage Order" at bounding box center [434, 411] width 285 height 40
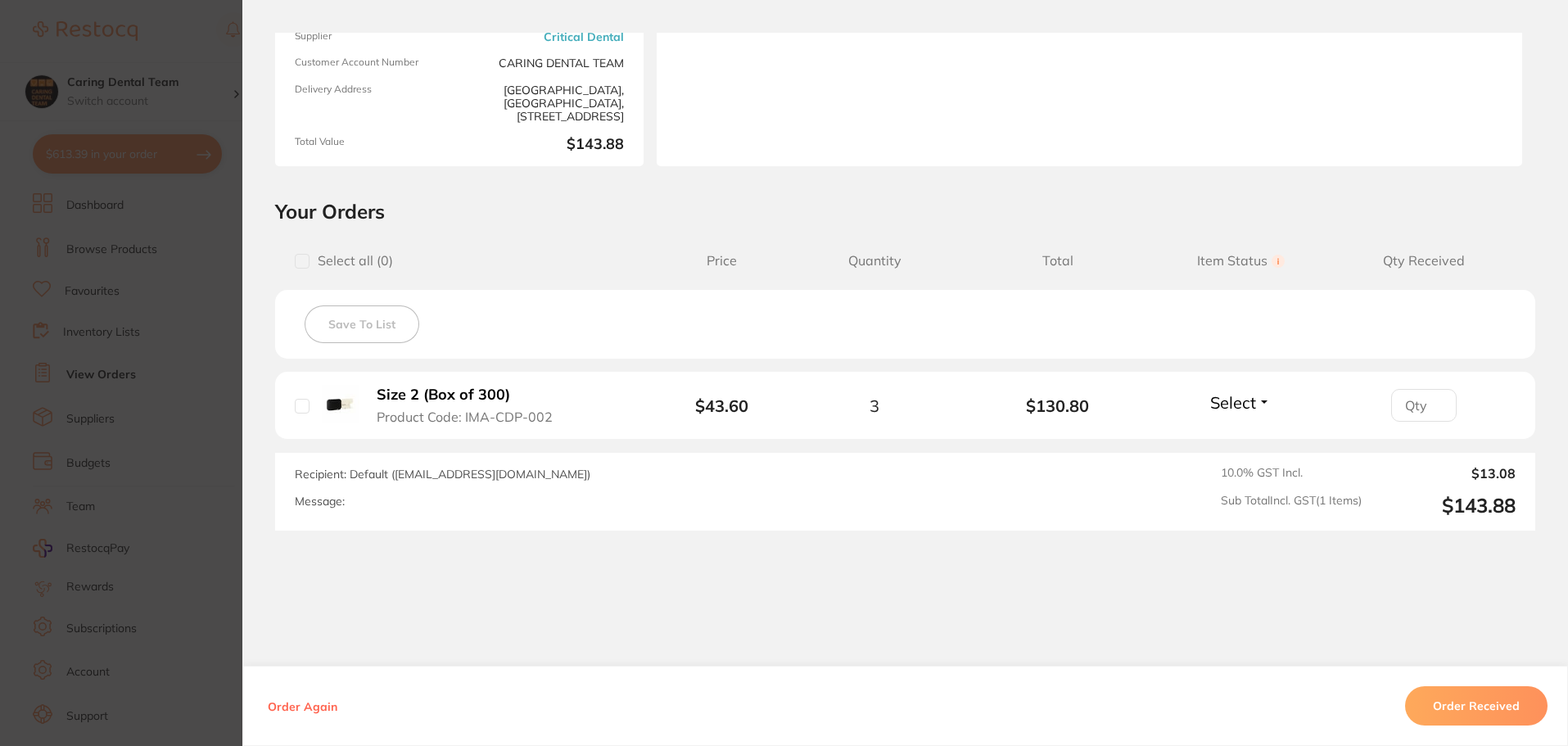
scroll to position [232, 0]
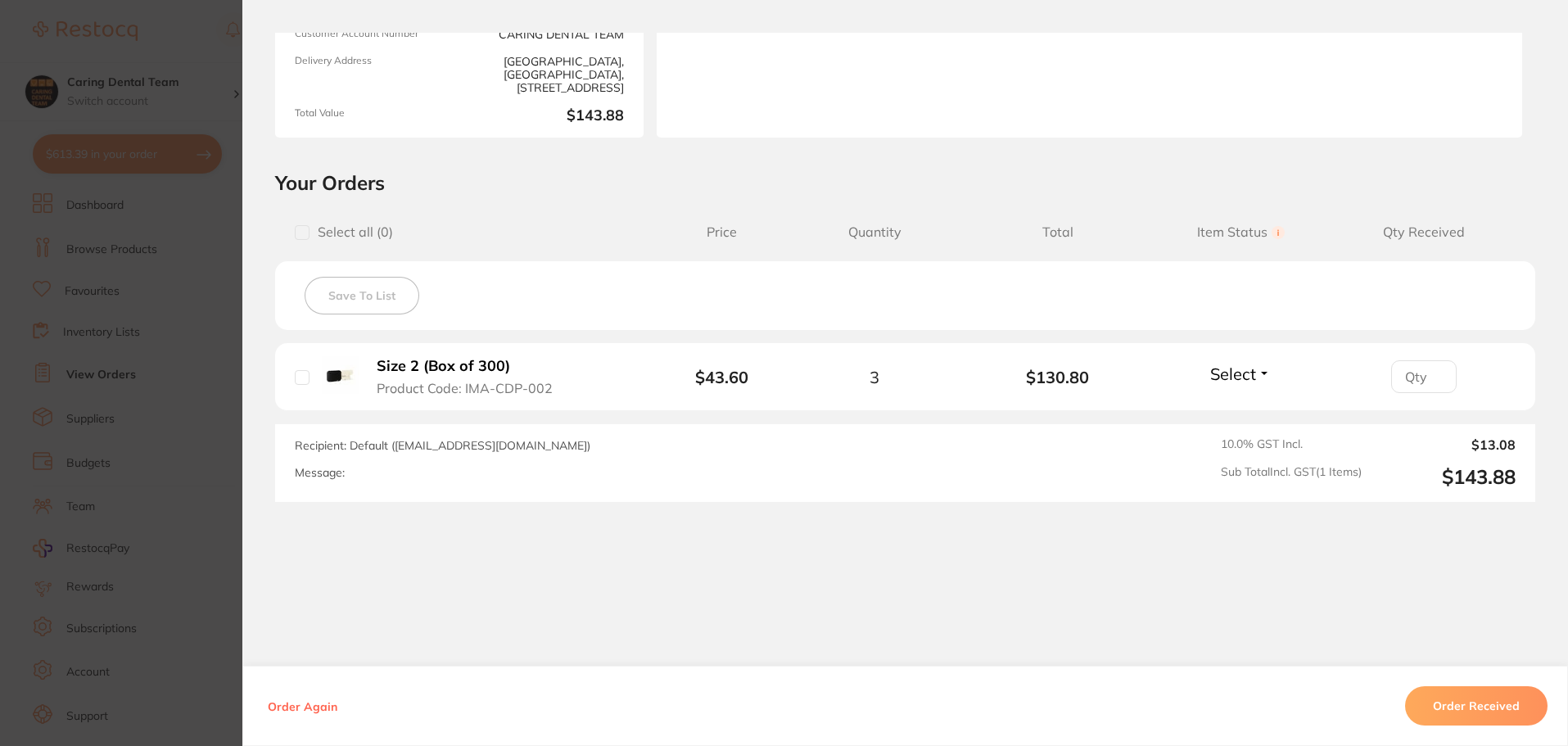
click at [145, 455] on section "Order ID: Restocq- 88378 Order Information Accepted Order Order Date [DATE] 8:5…" at bounding box center [784, 373] width 1568 height 746
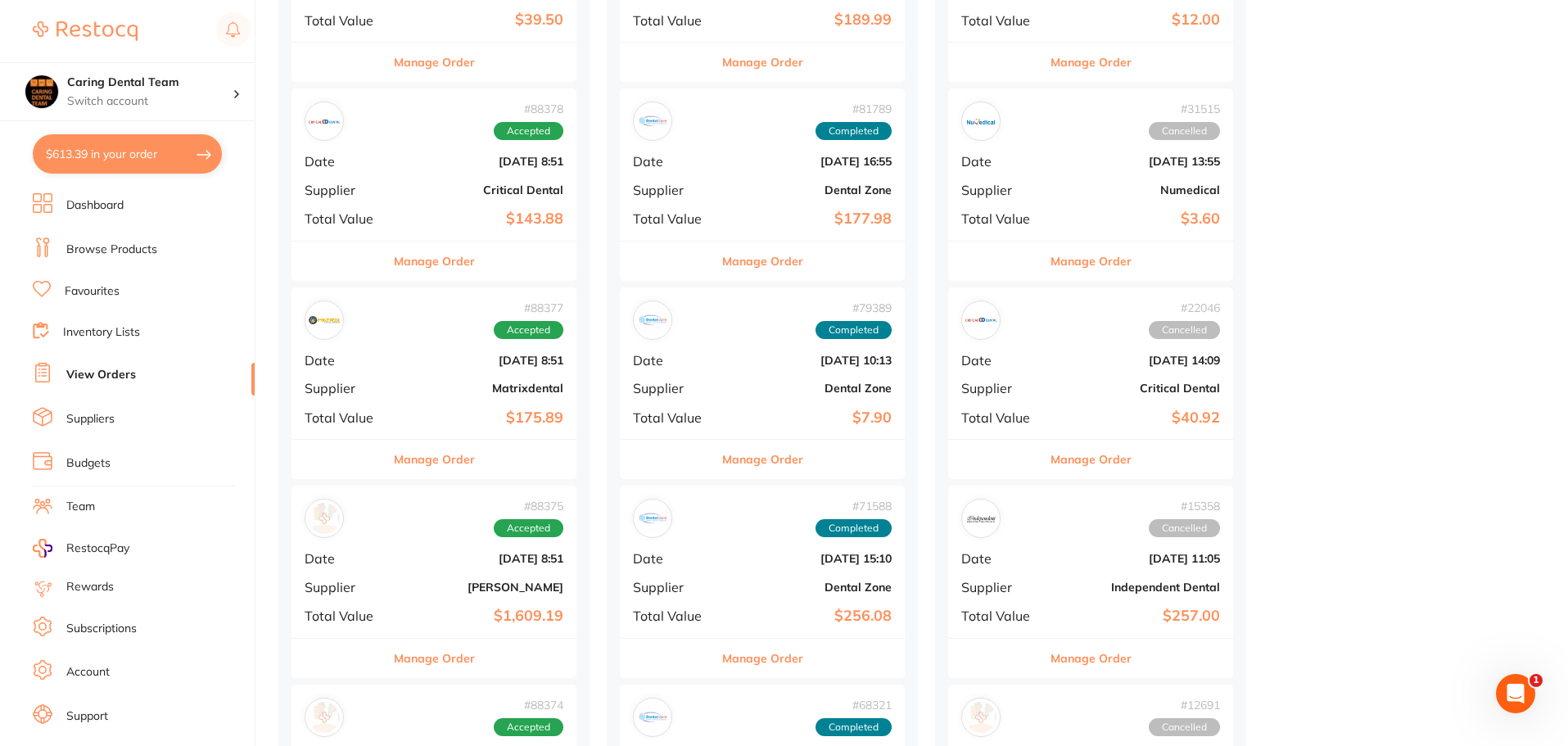
scroll to position [1310, 0]
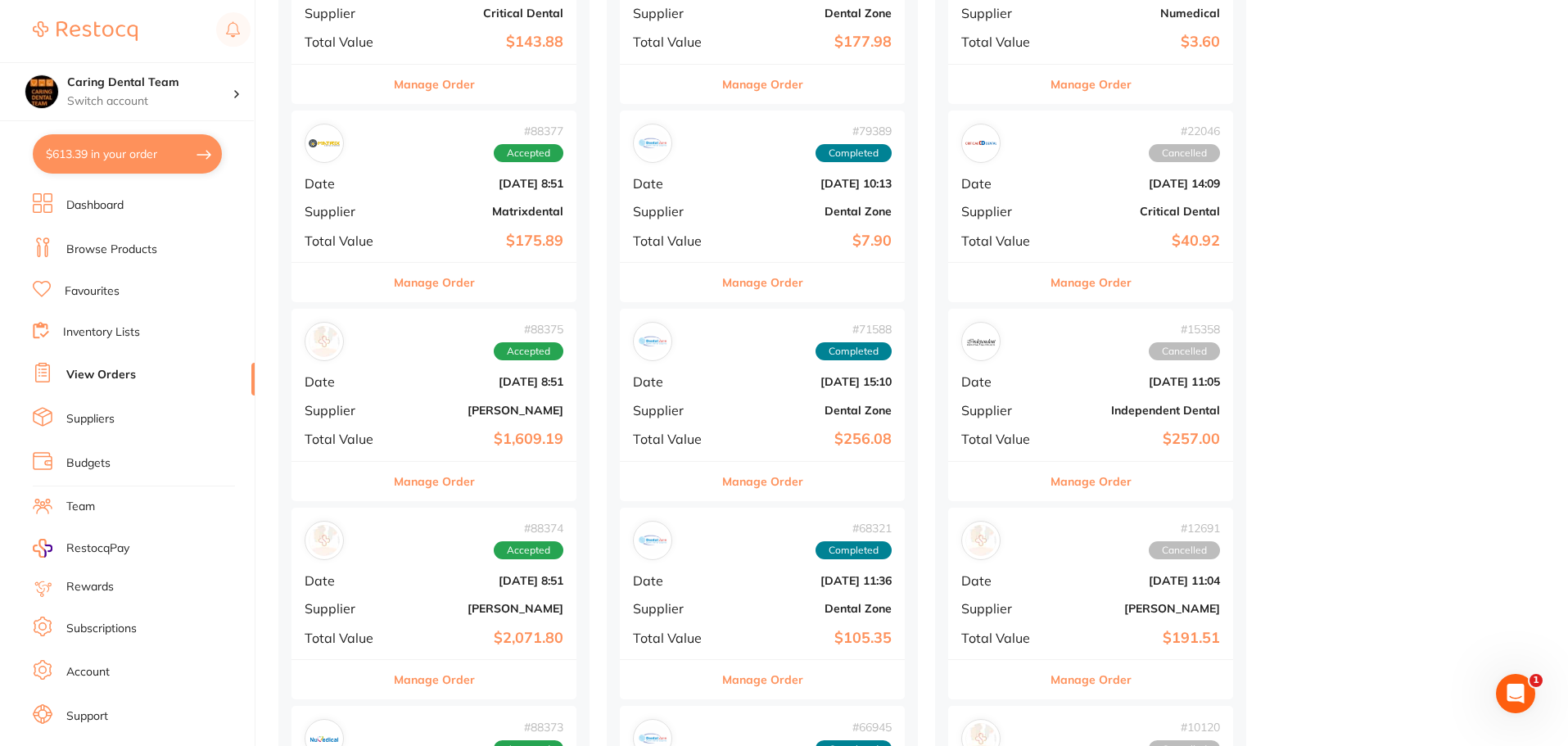
click at [504, 287] on div "Manage Order" at bounding box center [434, 282] width 285 height 40
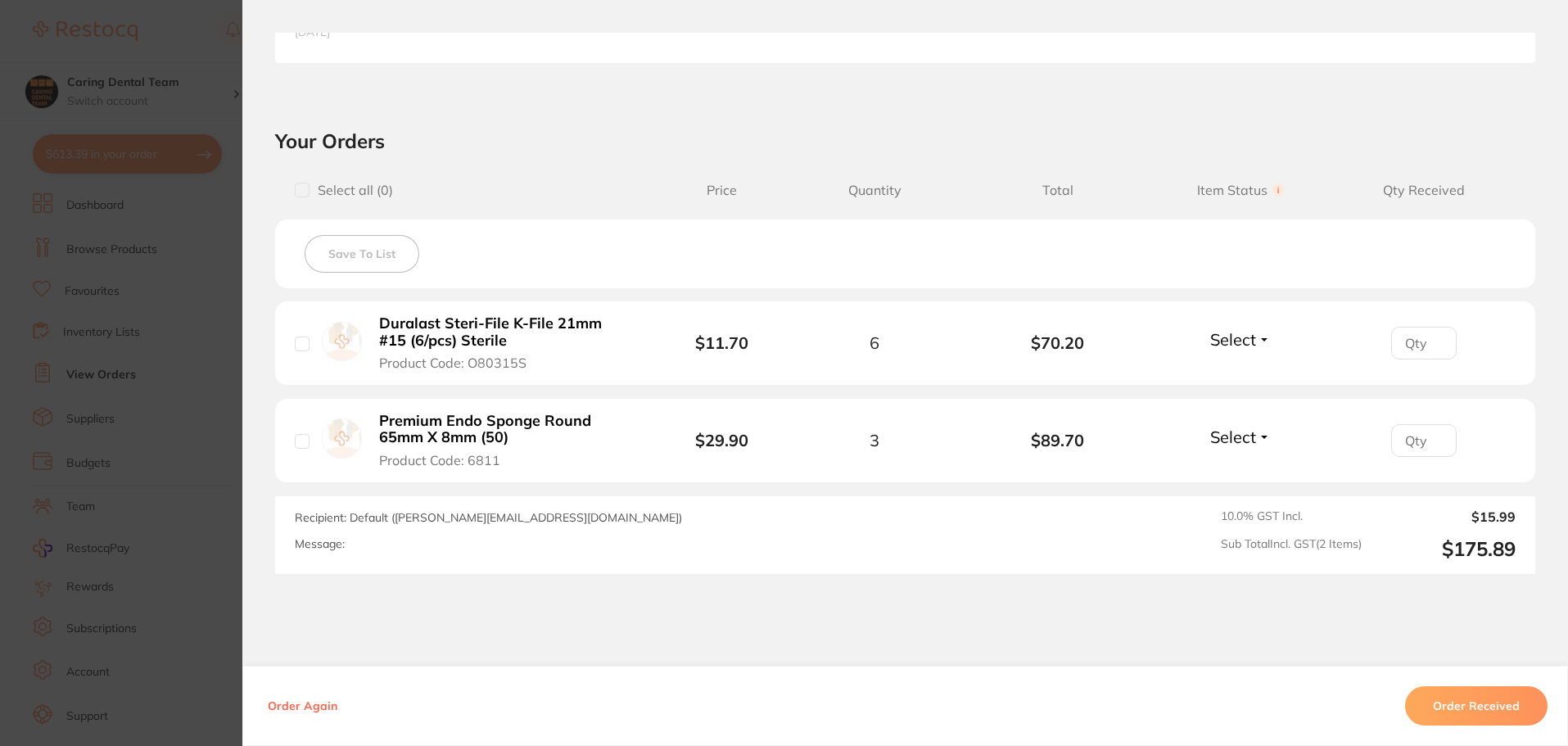
scroll to position [550, 0]
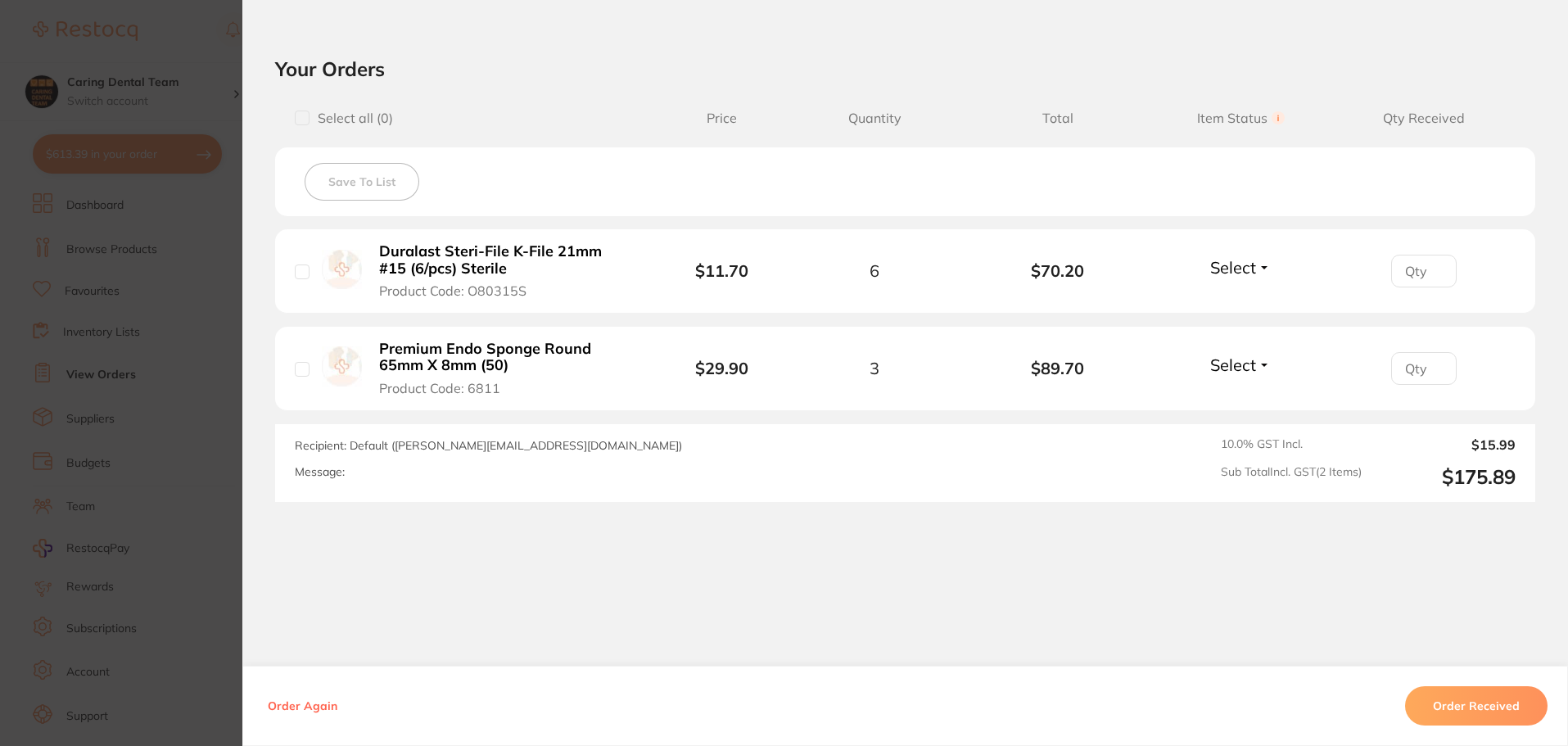
click at [186, 438] on section "Order ID: Restocq- 88377 Order Information Accepted Order Order Date [DATE] 8:5…" at bounding box center [784, 373] width 1568 height 746
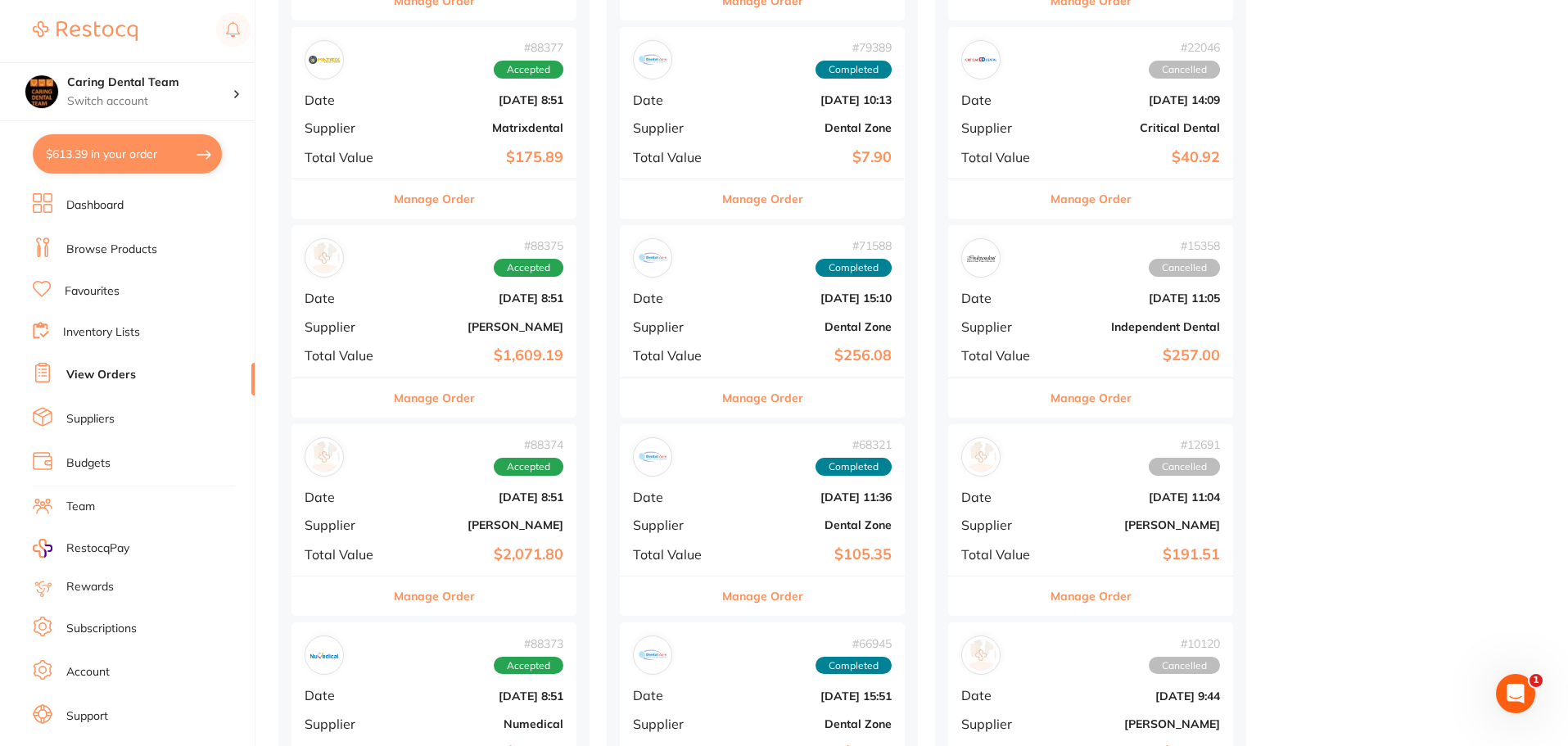
scroll to position [1475, 0]
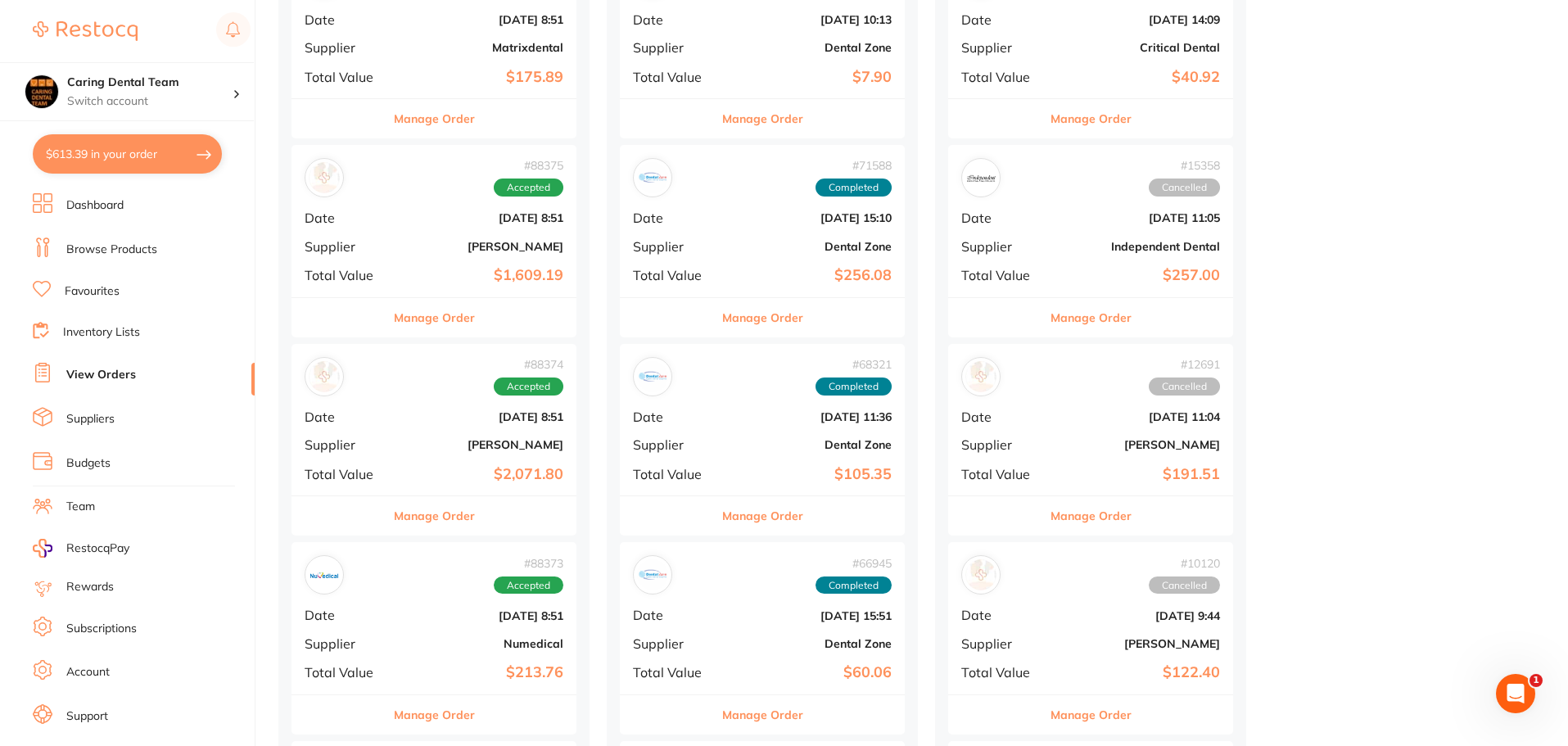
click at [496, 702] on div "Manage Order" at bounding box center [434, 715] width 285 height 40
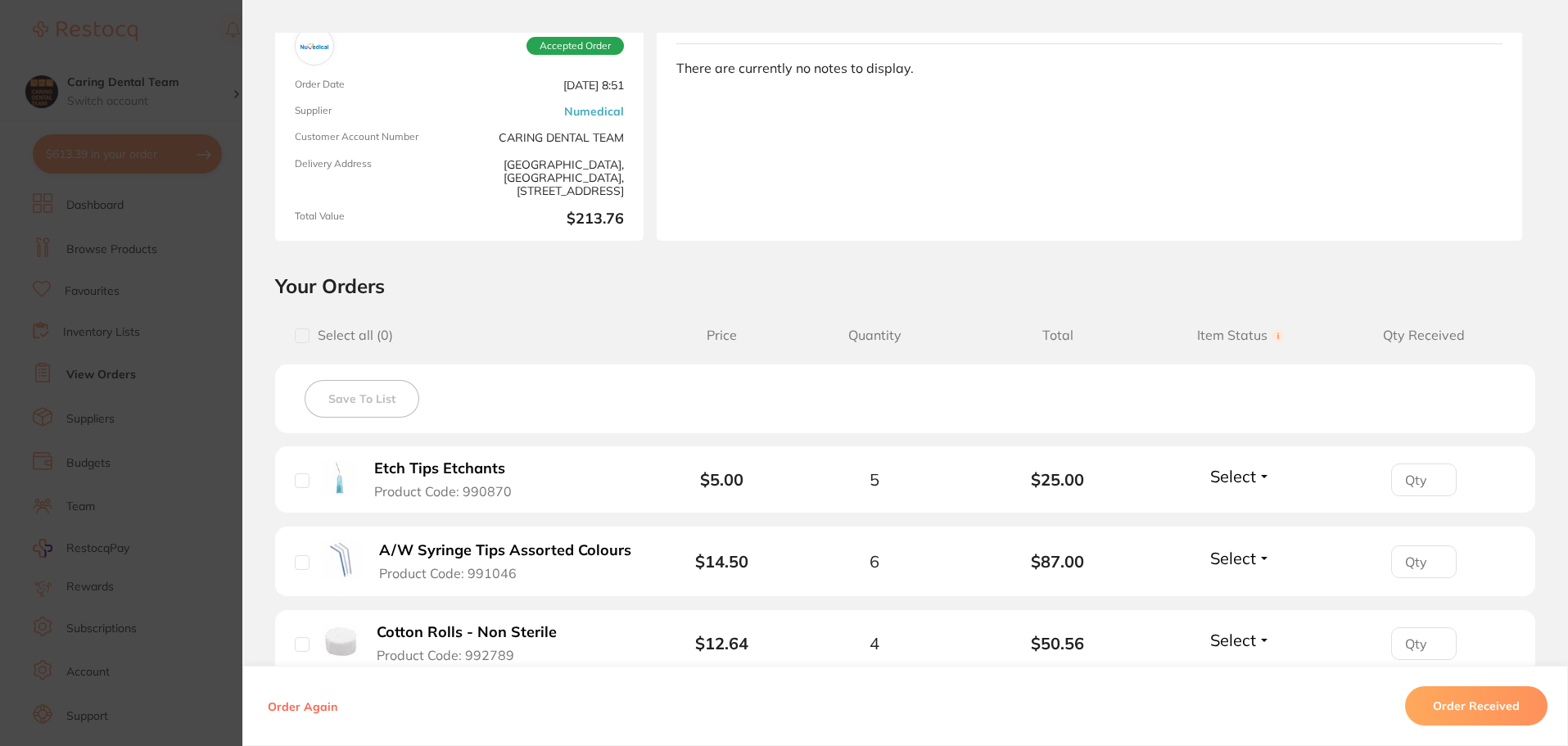
scroll to position [164, 0]
